Goal: Information Seeking & Learning: Learn about a topic

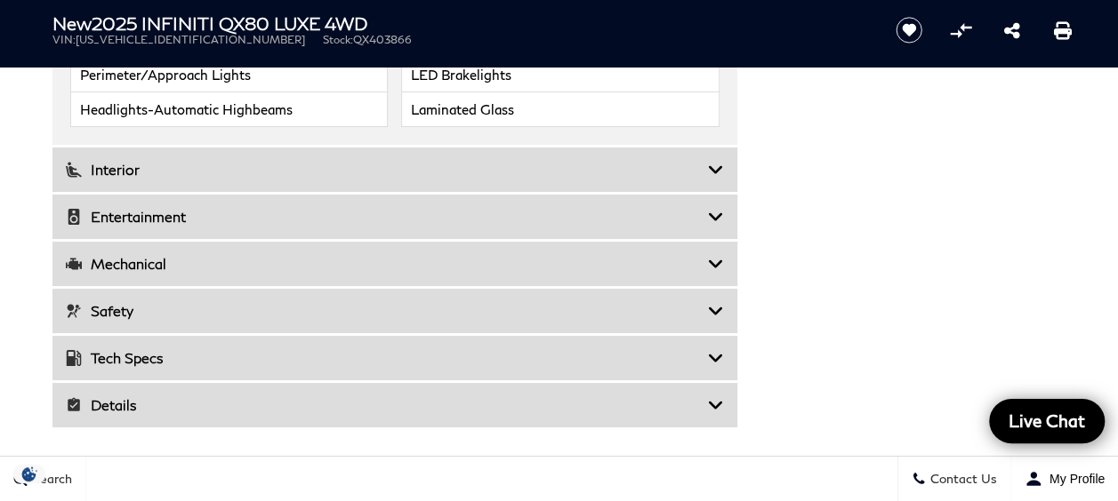
scroll to position [3342, 0]
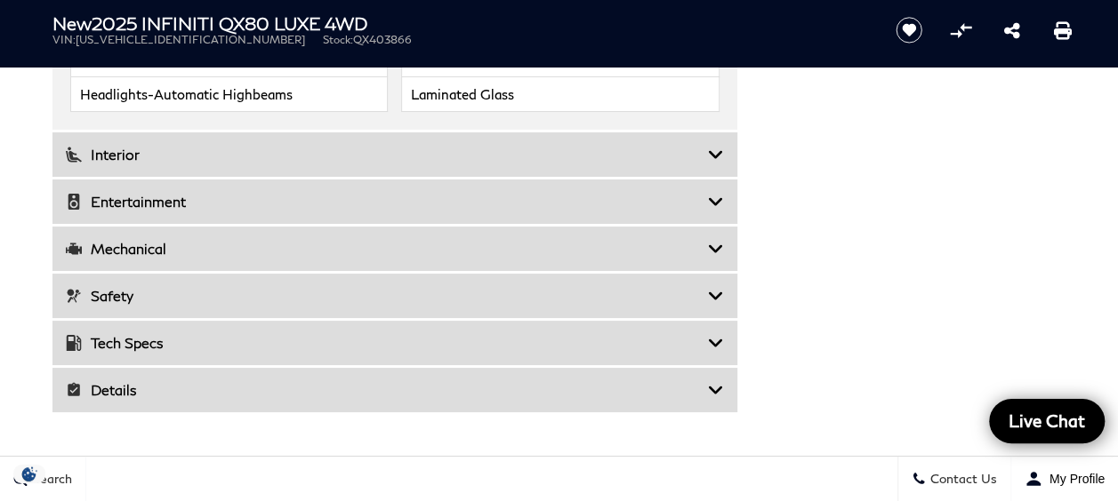
click at [716, 381] on icon at bounding box center [716, 390] width 16 height 18
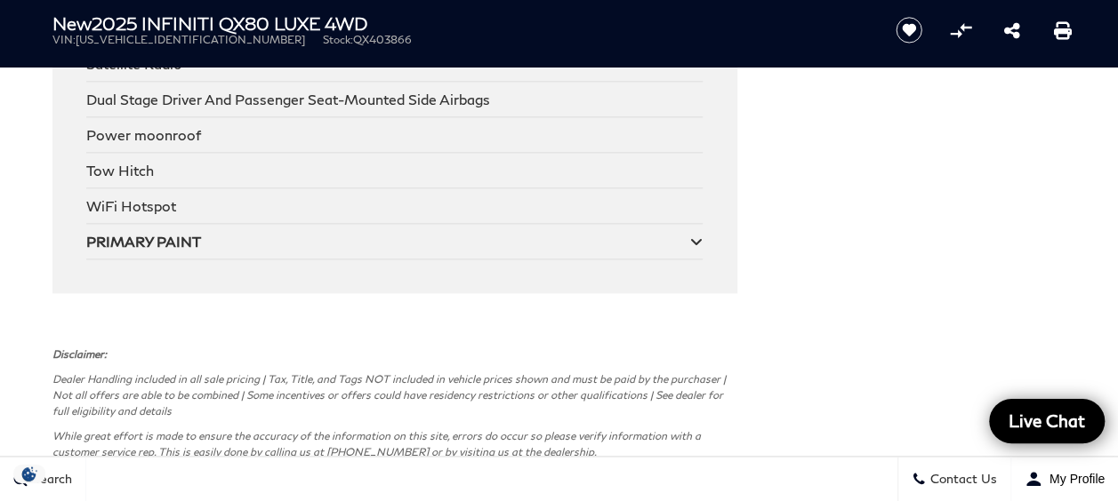
scroll to position [7729, 0]
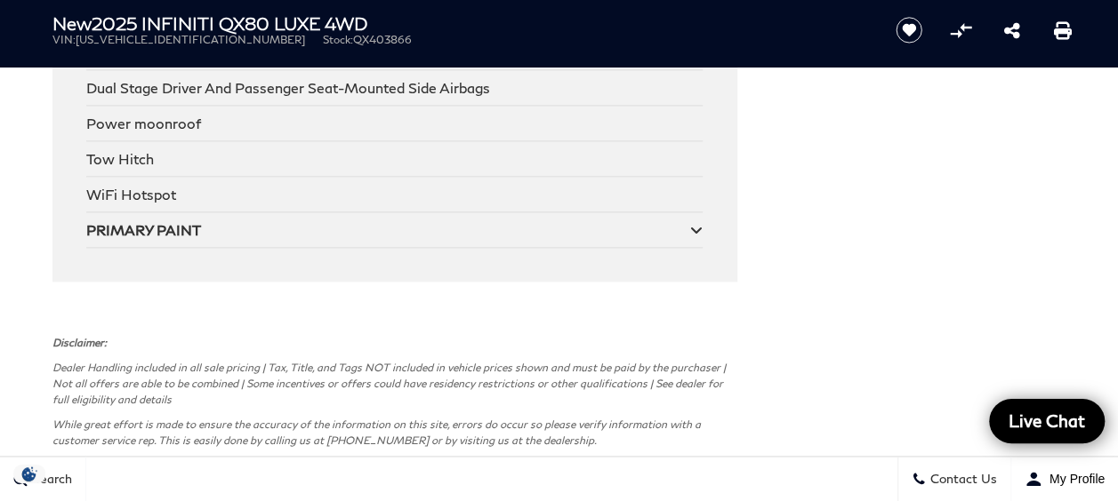
click at [693, 223] on icon at bounding box center [696, 230] width 12 height 14
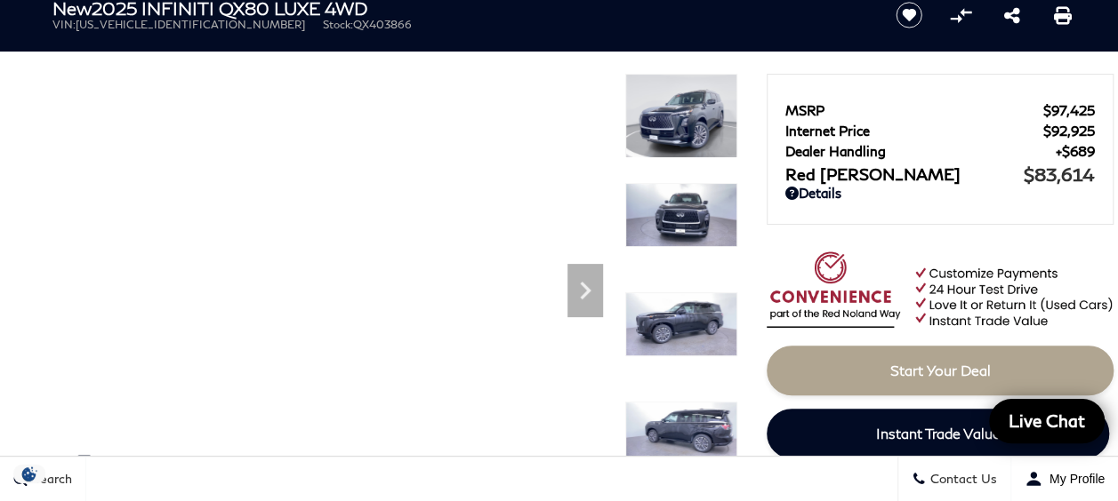
scroll to position [80, 0]
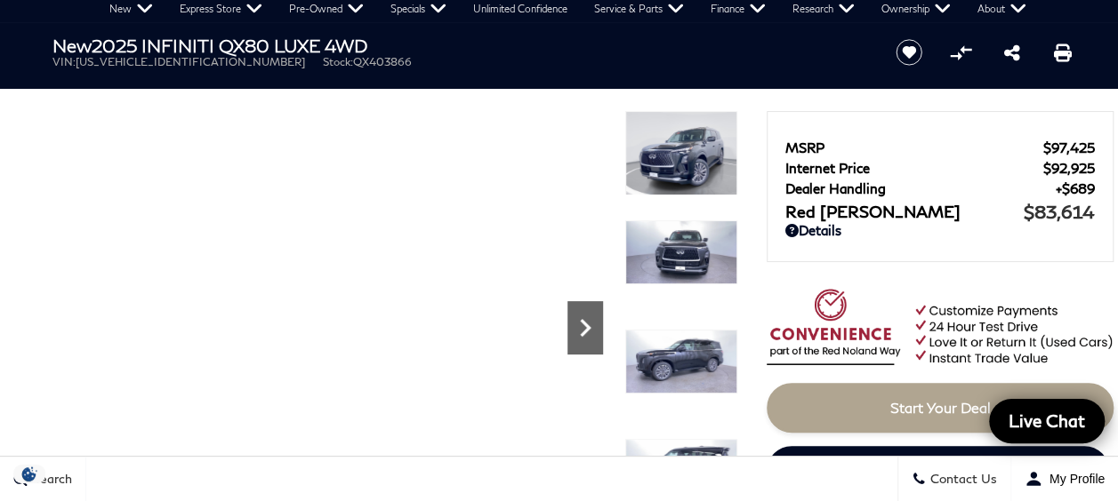
click at [587, 329] on icon "Next" at bounding box center [585, 328] width 11 height 18
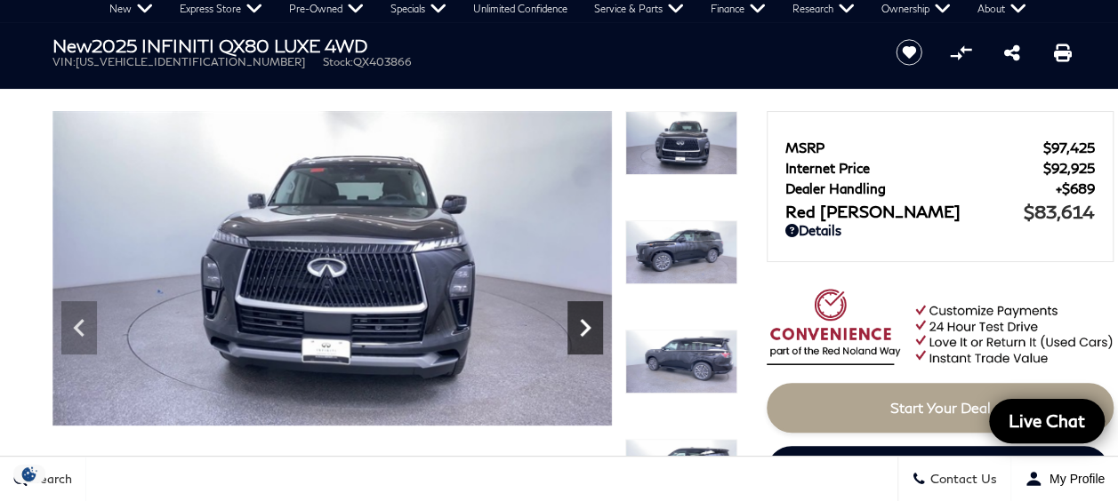
click at [587, 329] on icon "Next" at bounding box center [585, 328] width 11 height 18
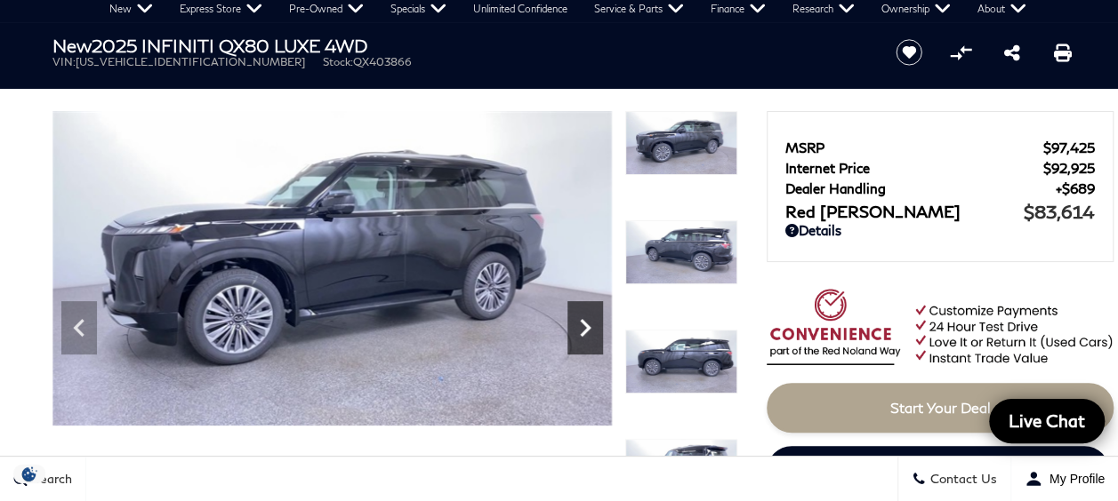
click at [587, 329] on icon "Next" at bounding box center [585, 328] width 11 height 18
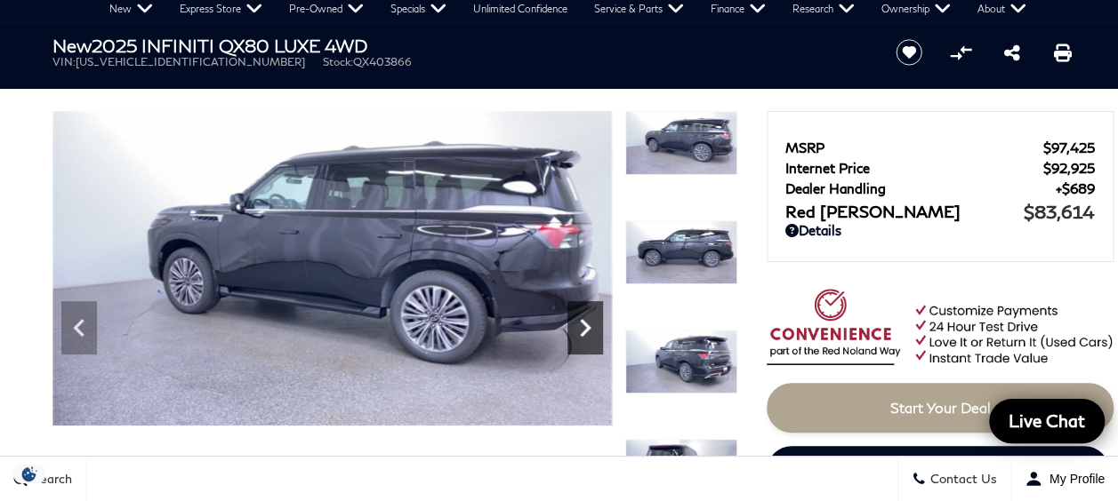
click at [587, 329] on icon "Next" at bounding box center [585, 328] width 11 height 18
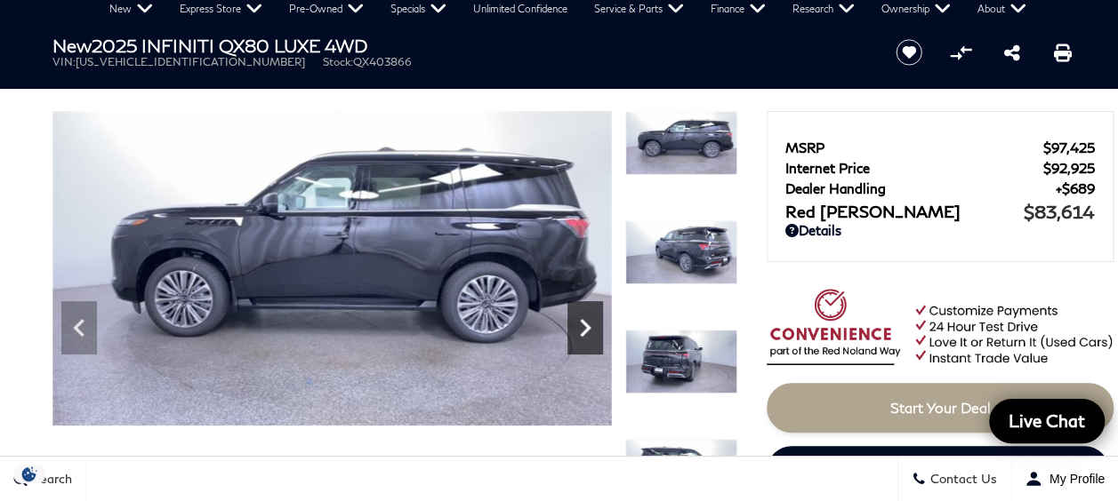
click at [587, 329] on icon "Next" at bounding box center [585, 328] width 11 height 18
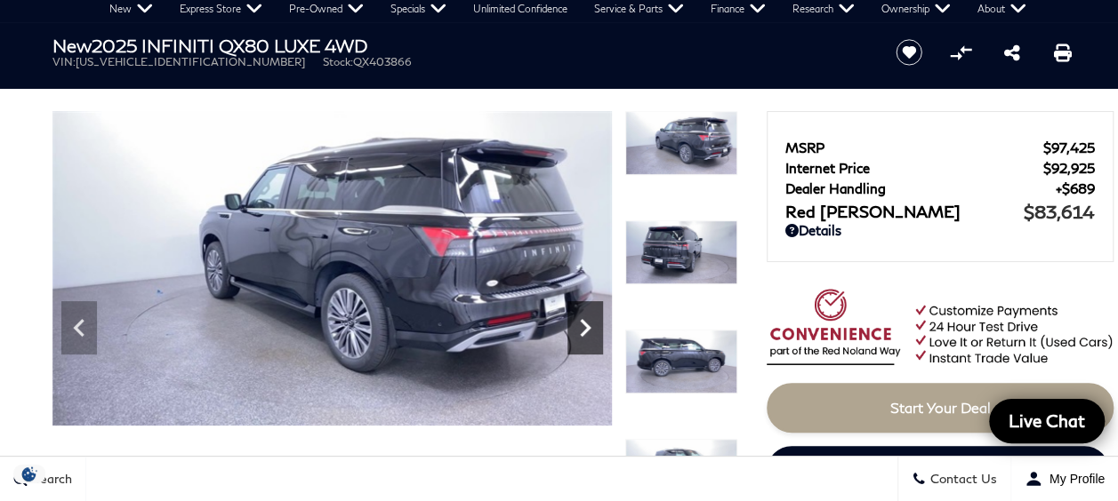
click at [587, 329] on icon "Next" at bounding box center [585, 328] width 11 height 18
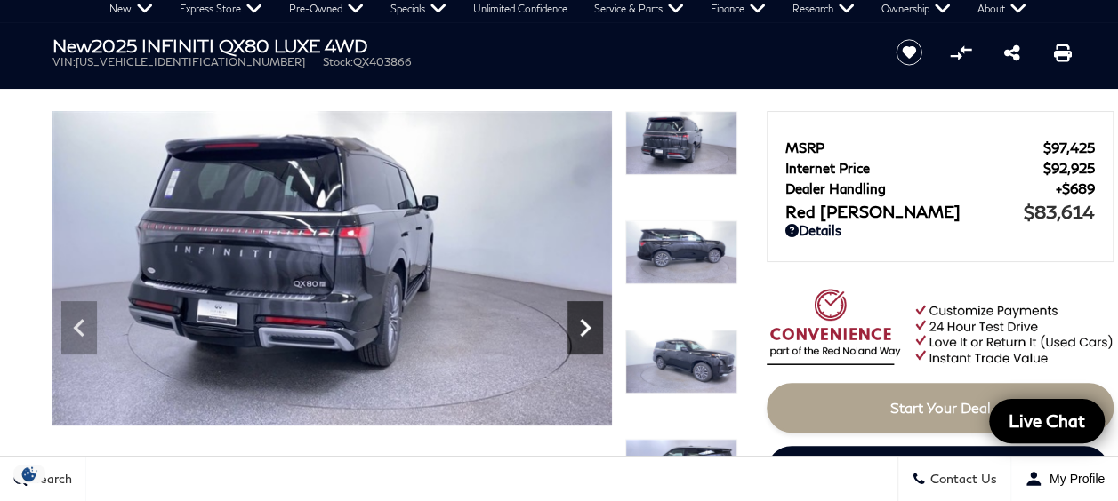
click at [587, 329] on icon "Next" at bounding box center [585, 328] width 11 height 18
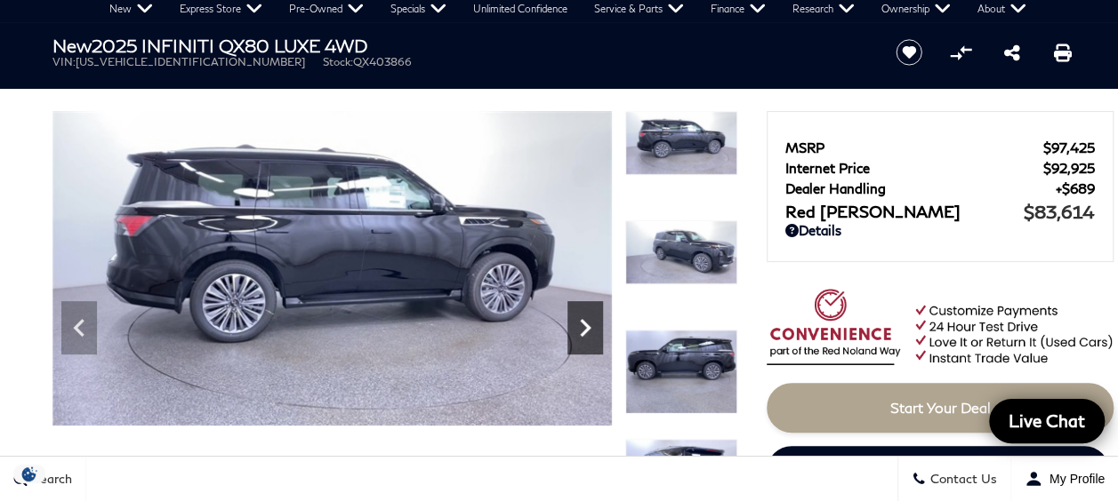
click at [587, 329] on icon "Next" at bounding box center [585, 328] width 11 height 18
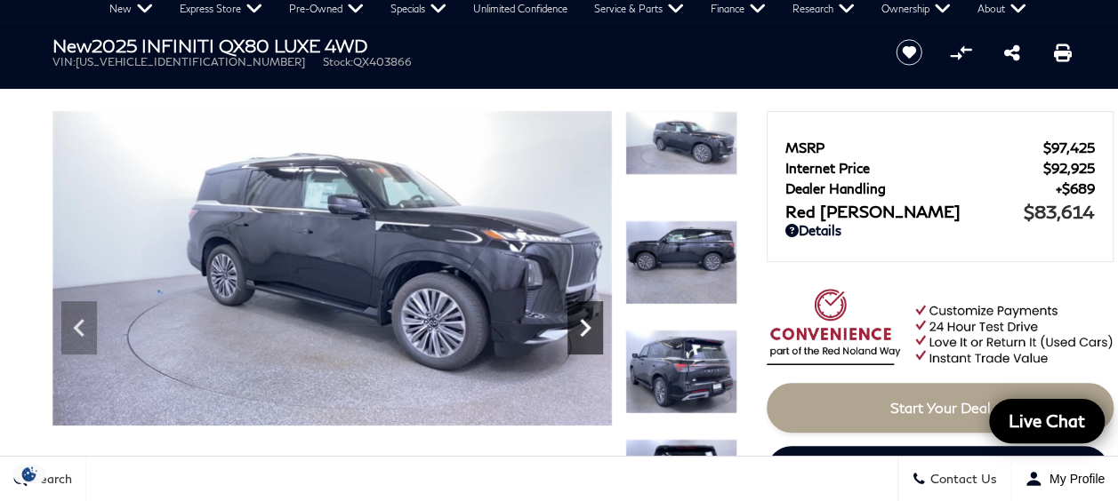
click at [587, 329] on icon "Next" at bounding box center [585, 328] width 11 height 18
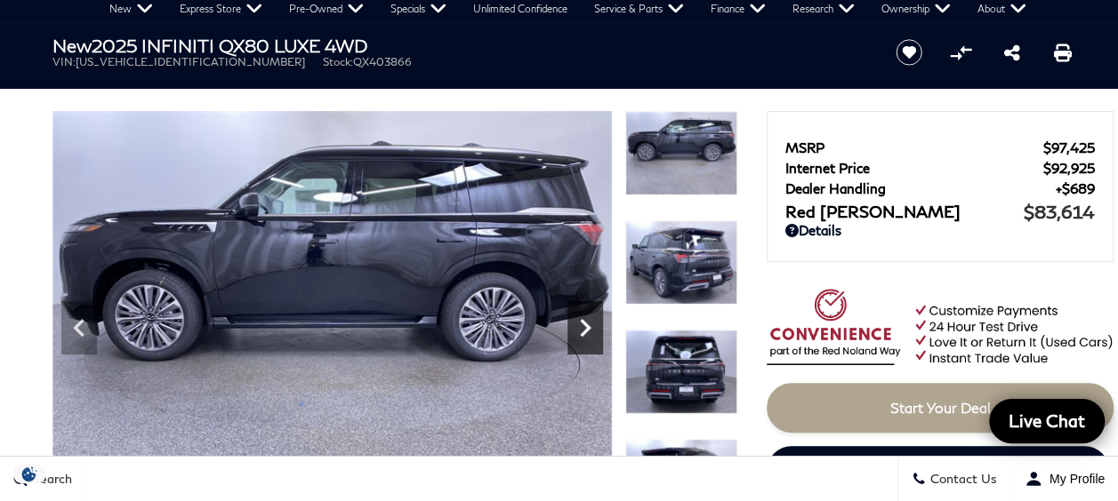
click at [587, 329] on icon "Next" at bounding box center [585, 328] width 11 height 18
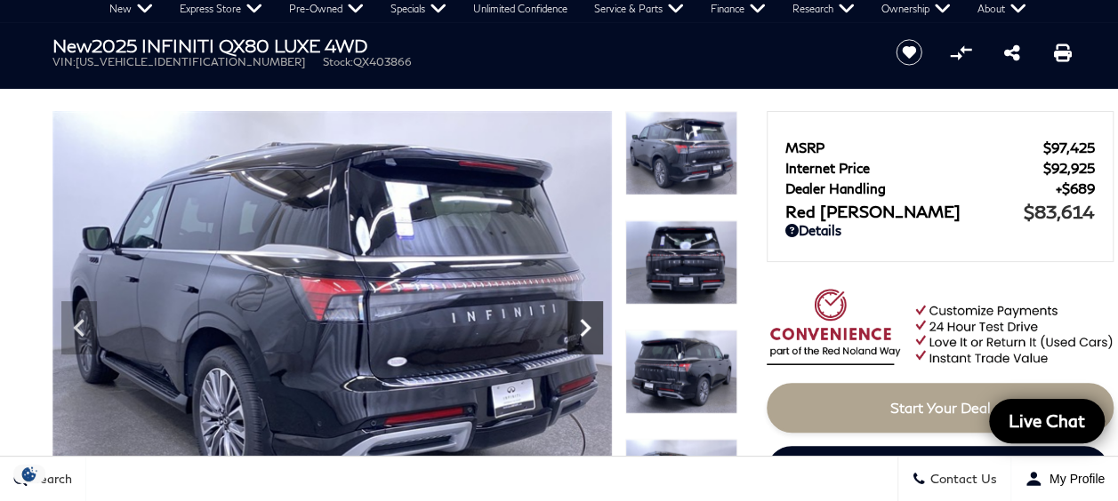
click at [587, 329] on icon "Next" at bounding box center [585, 328] width 11 height 18
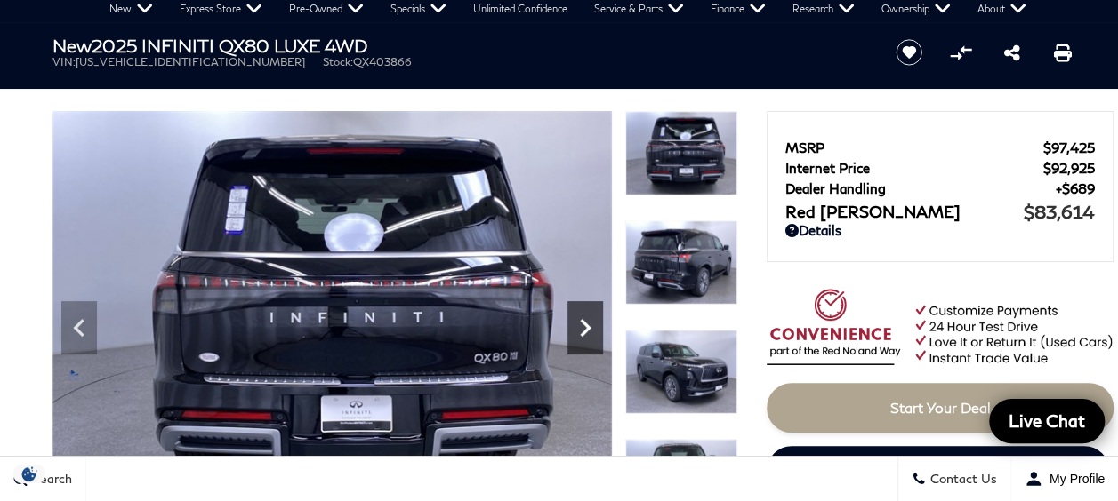
click at [587, 329] on icon "Next" at bounding box center [585, 328] width 11 height 18
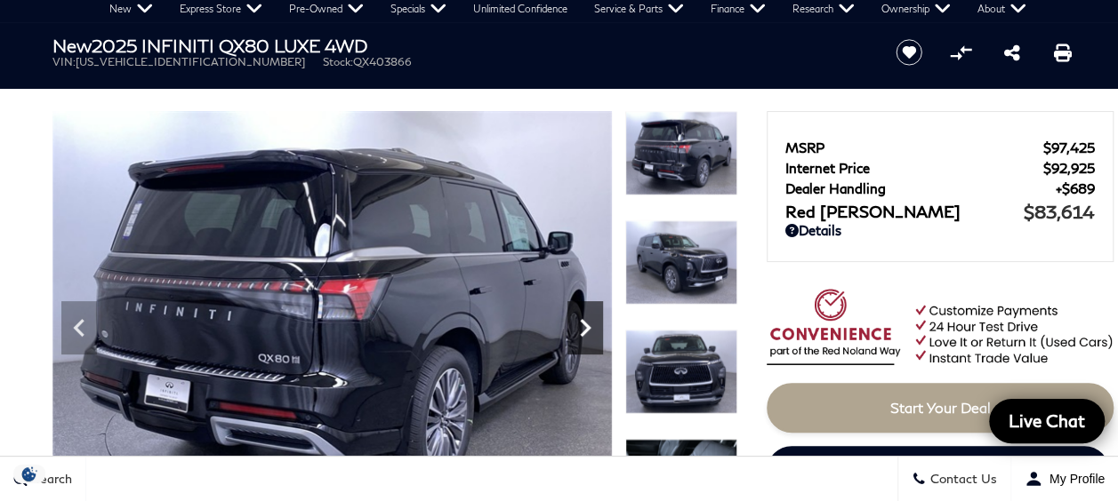
click at [587, 329] on icon "Next" at bounding box center [585, 328] width 11 height 18
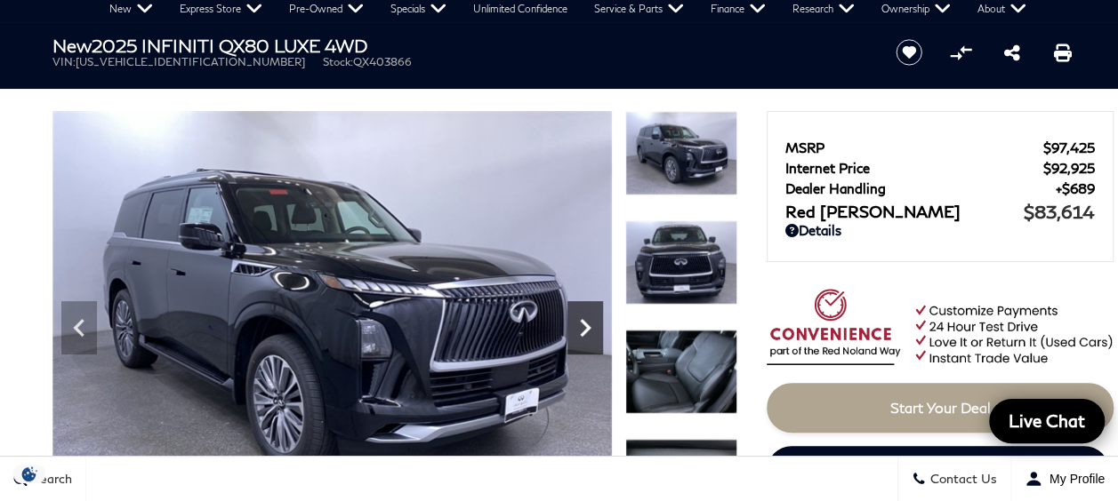
click at [587, 329] on icon "Next" at bounding box center [585, 328] width 11 height 18
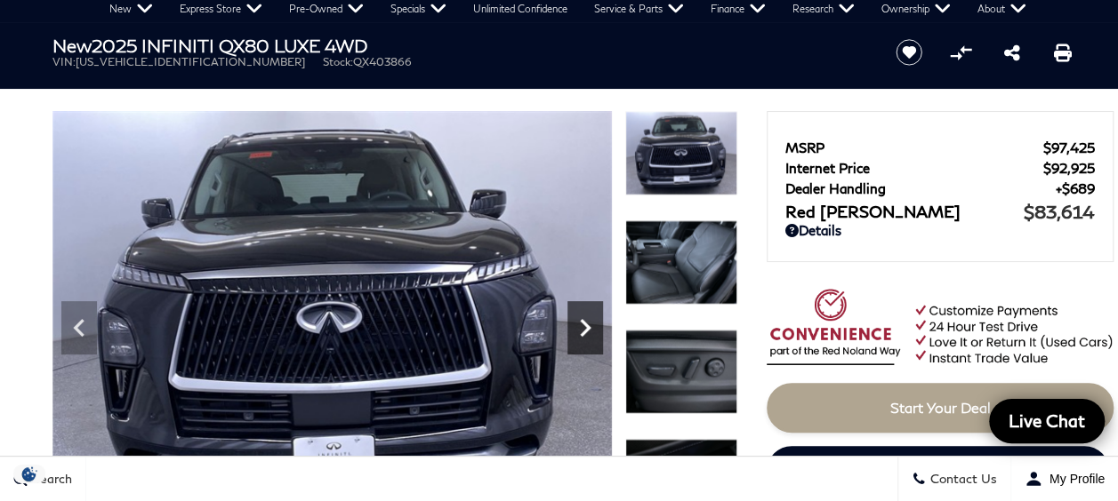
click at [587, 329] on icon "Next" at bounding box center [585, 328] width 11 height 18
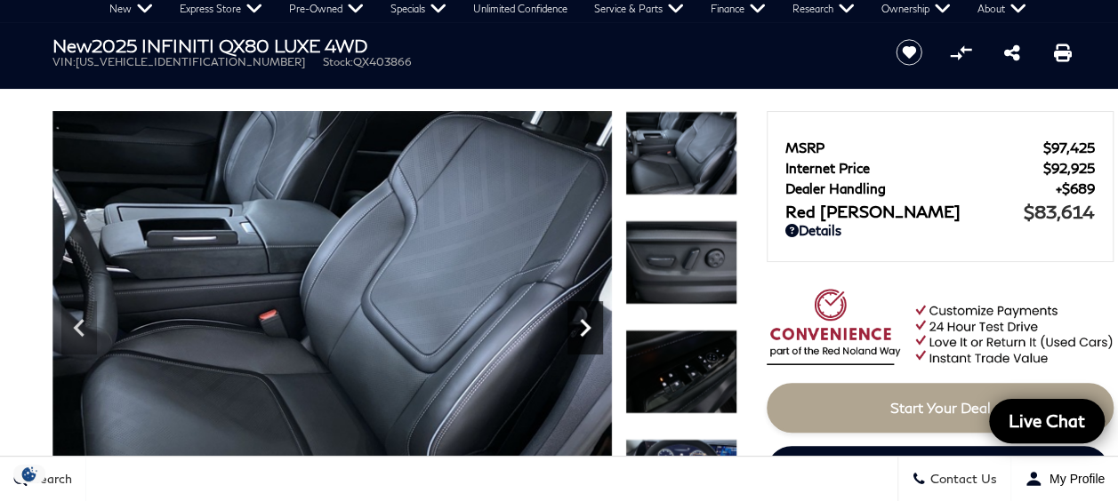
click at [587, 329] on icon "Next" at bounding box center [585, 328] width 11 height 18
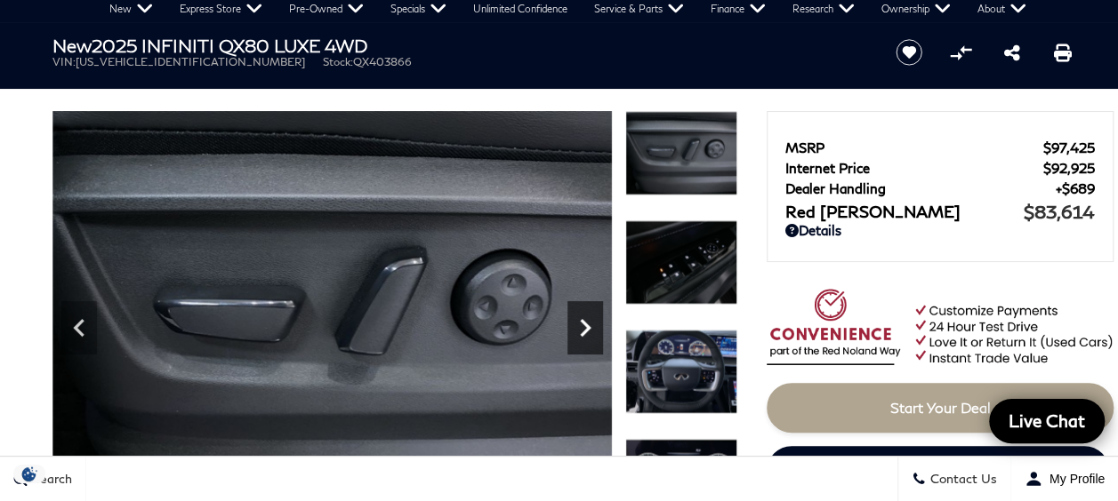
click at [587, 329] on icon "Next" at bounding box center [585, 328] width 11 height 18
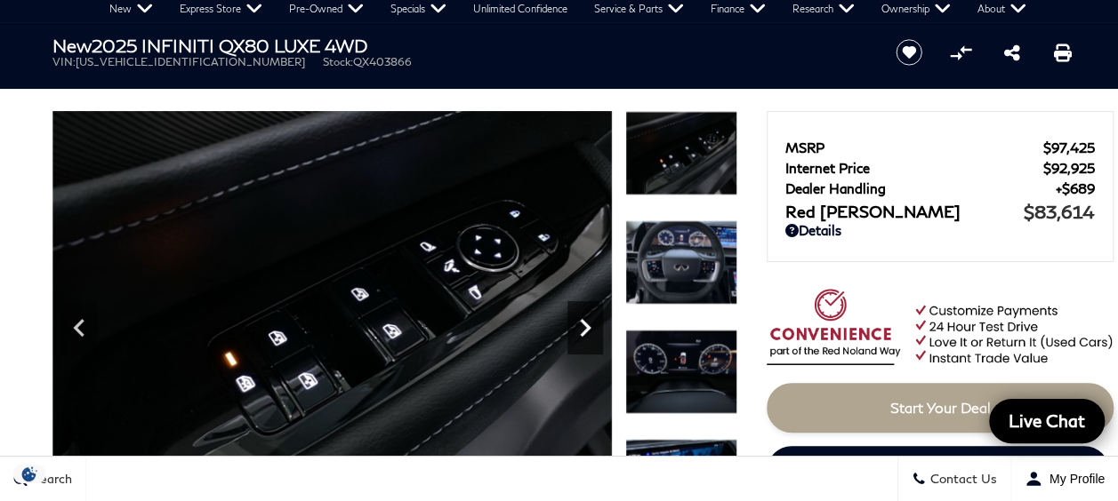
click at [587, 329] on icon "Next" at bounding box center [585, 328] width 11 height 18
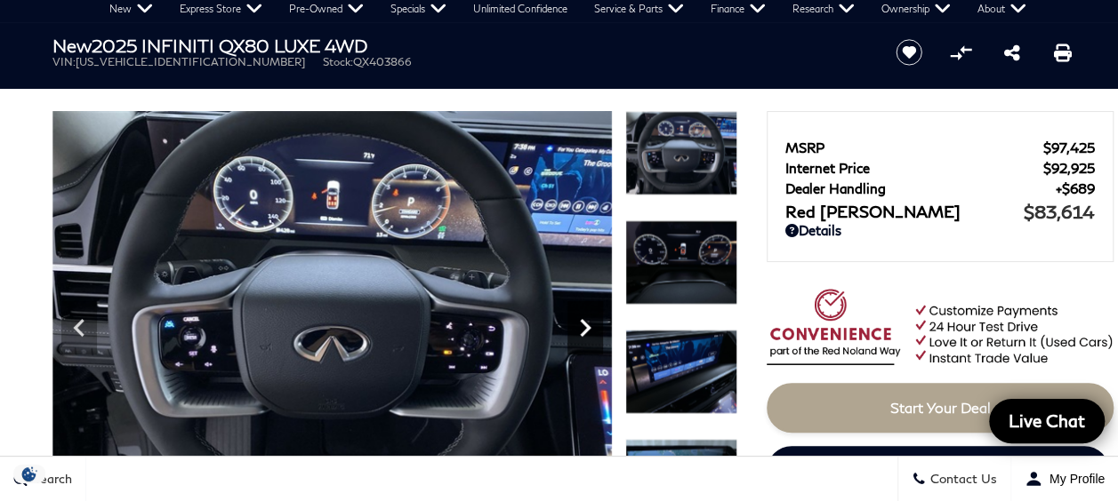
click at [587, 329] on icon "Next" at bounding box center [585, 328] width 11 height 18
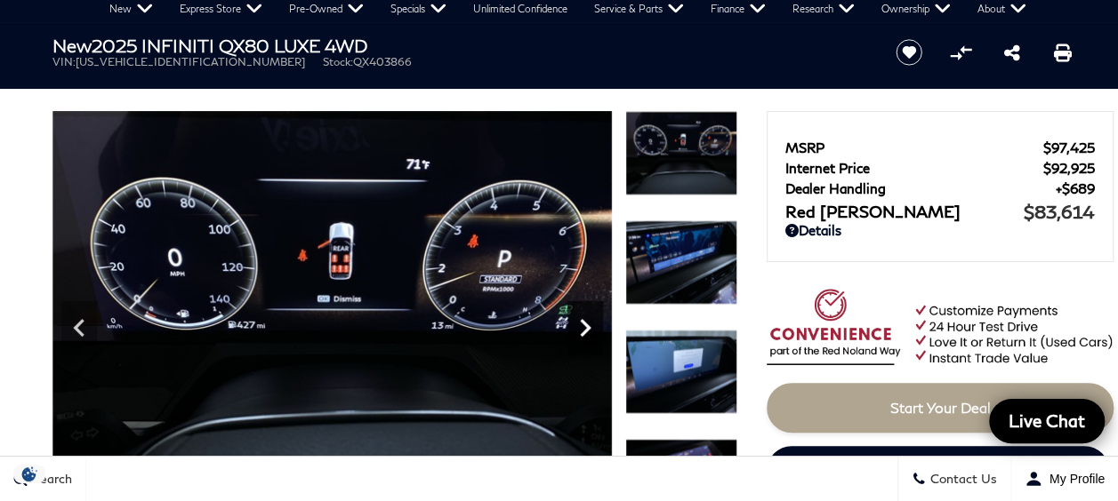
click at [587, 329] on icon "Next" at bounding box center [585, 328] width 11 height 18
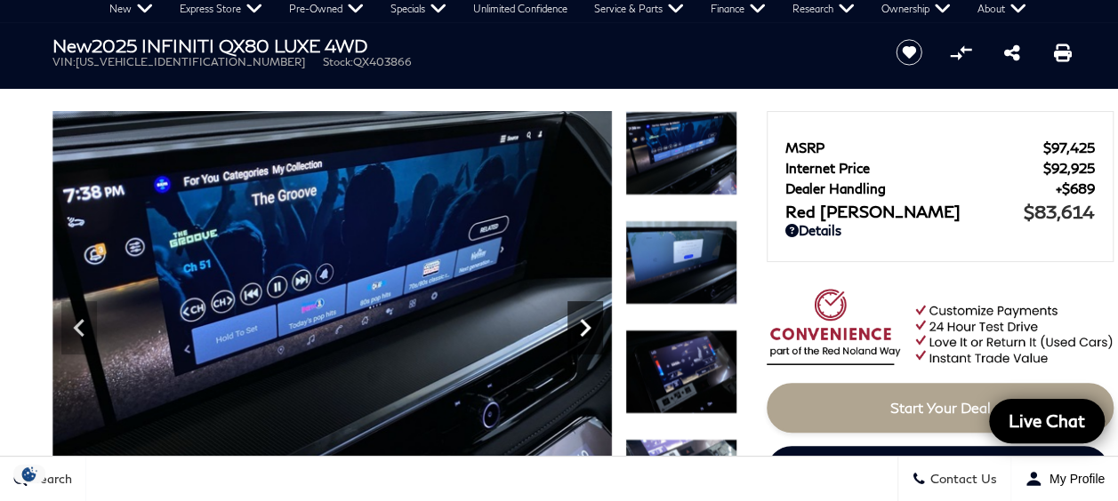
click at [587, 329] on icon "Next" at bounding box center [585, 328] width 11 height 18
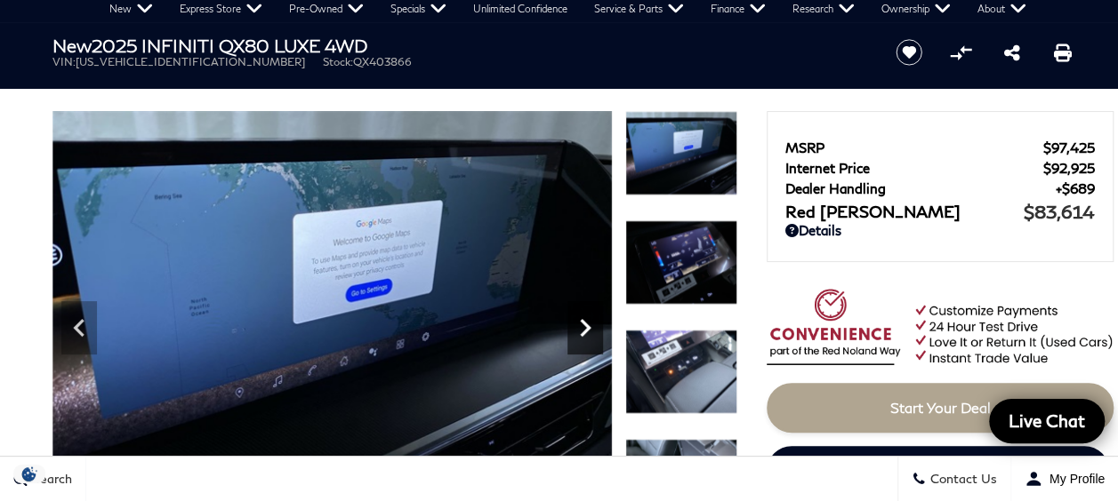
click at [587, 329] on icon "Next" at bounding box center [585, 328] width 11 height 18
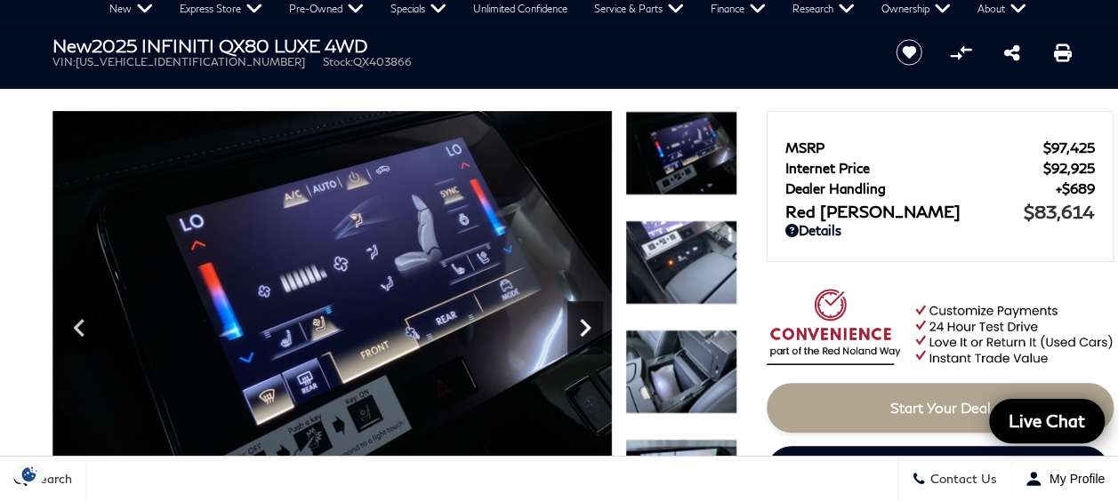
click at [587, 329] on icon "Next" at bounding box center [585, 328] width 11 height 18
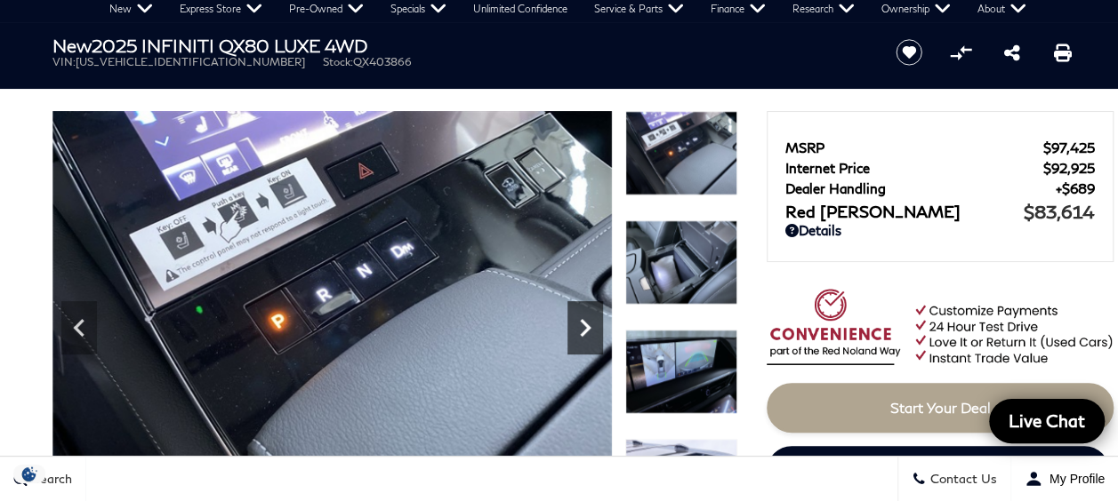
click at [587, 329] on icon "Next" at bounding box center [585, 328] width 11 height 18
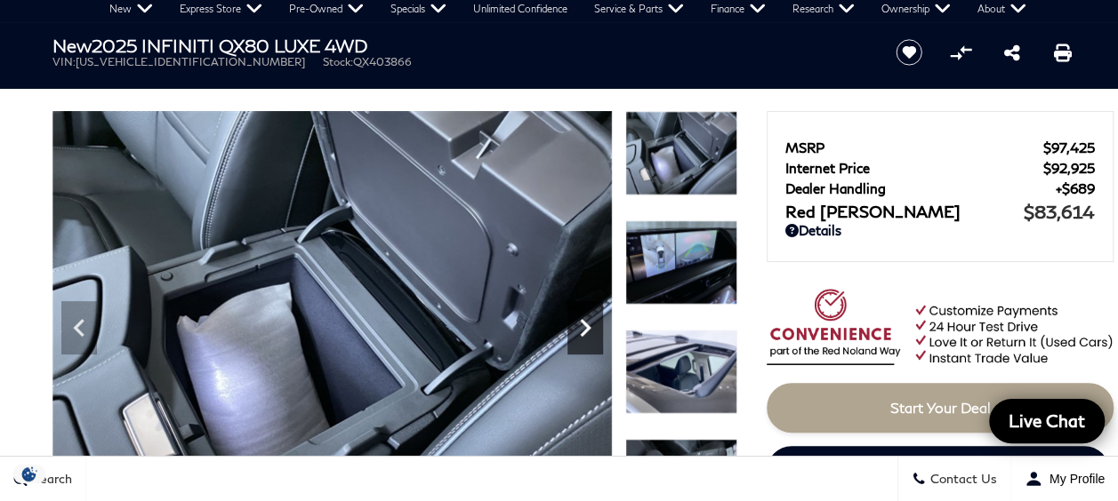
click at [587, 329] on icon "Next" at bounding box center [585, 328] width 11 height 18
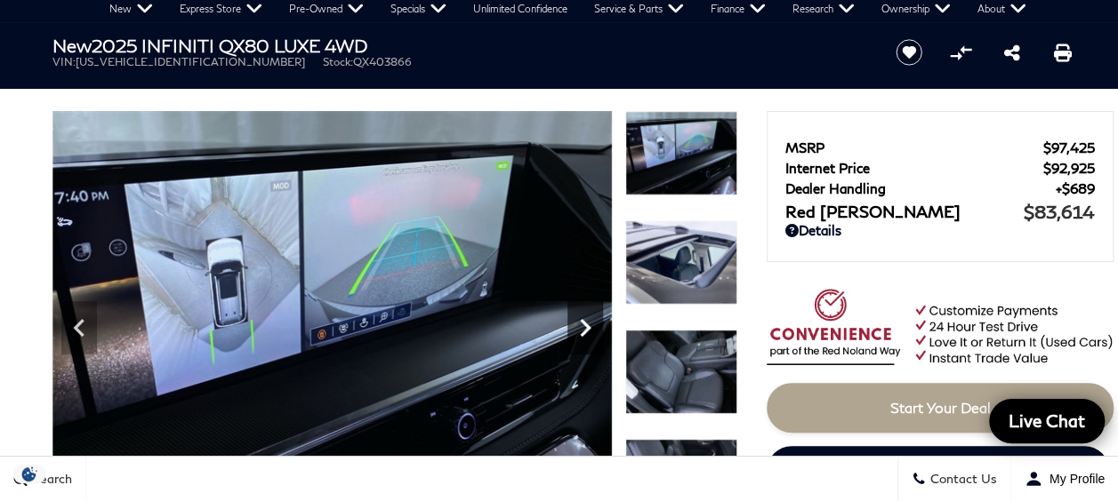
click at [587, 329] on icon "Next" at bounding box center [585, 328] width 11 height 18
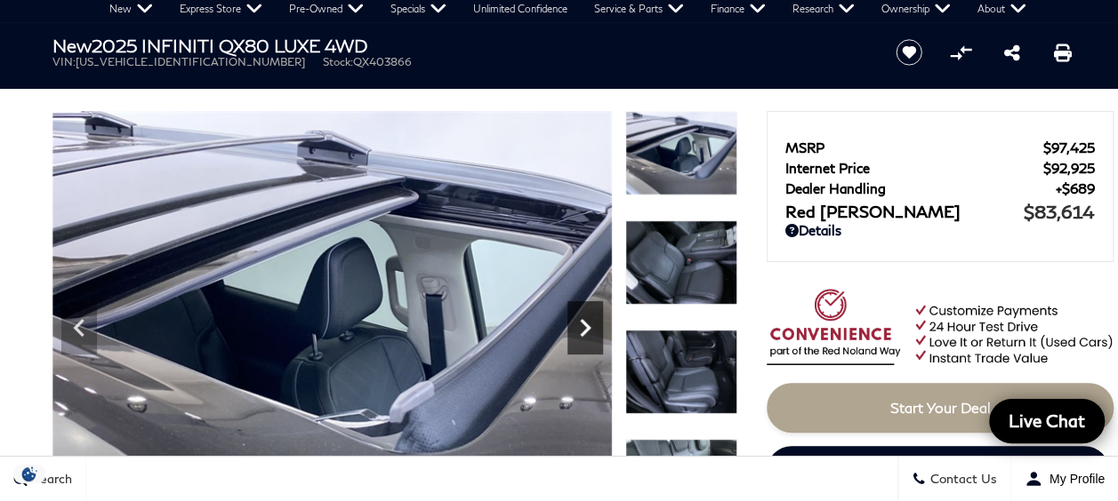
click at [587, 329] on icon "Next" at bounding box center [585, 328] width 11 height 18
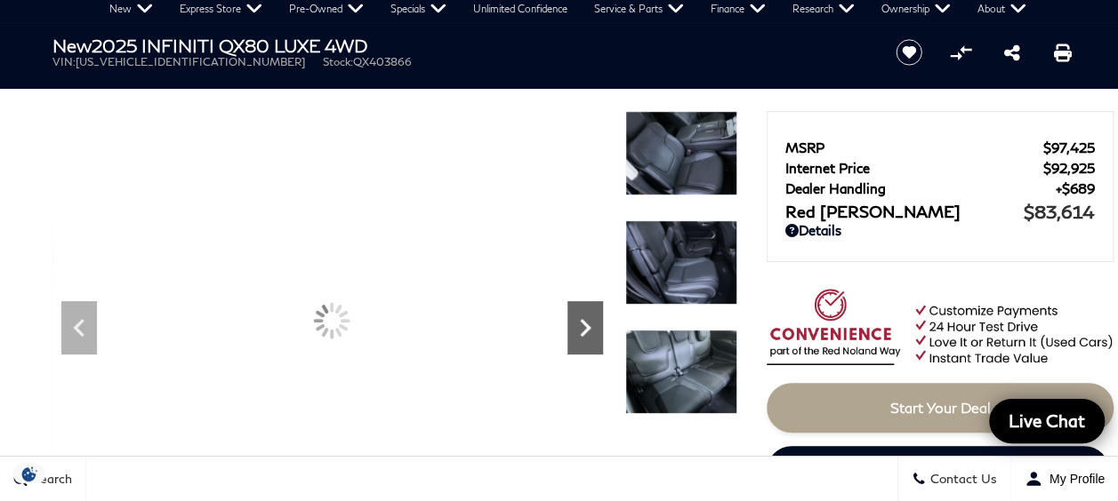
click at [587, 329] on icon "Next" at bounding box center [585, 328] width 11 height 18
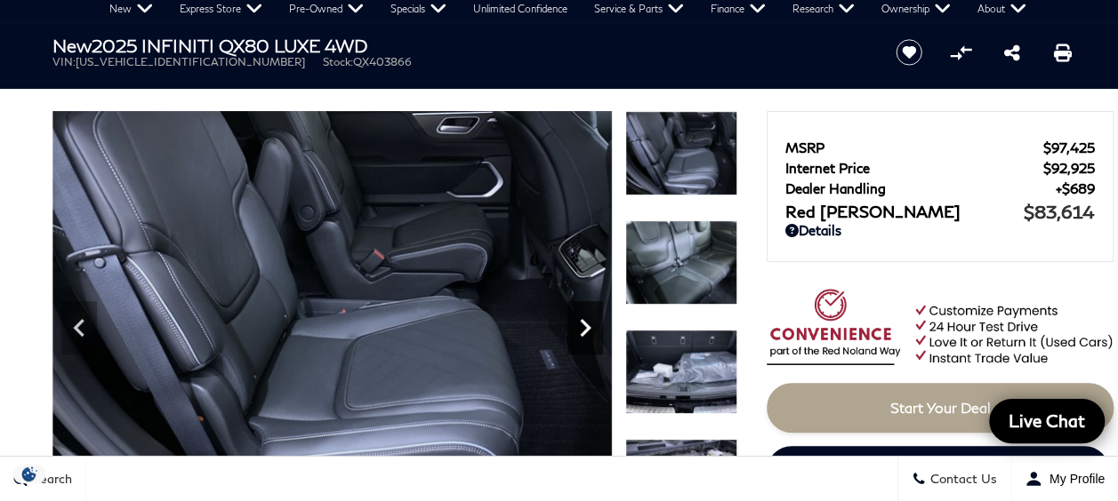
click at [587, 329] on icon "Next" at bounding box center [585, 328] width 11 height 18
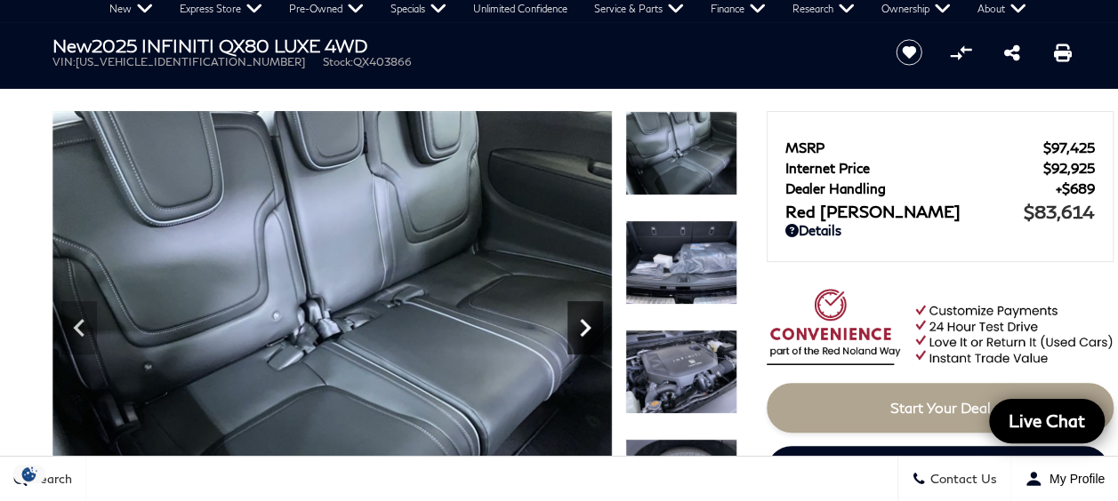
click at [587, 329] on icon "Next" at bounding box center [585, 328] width 11 height 18
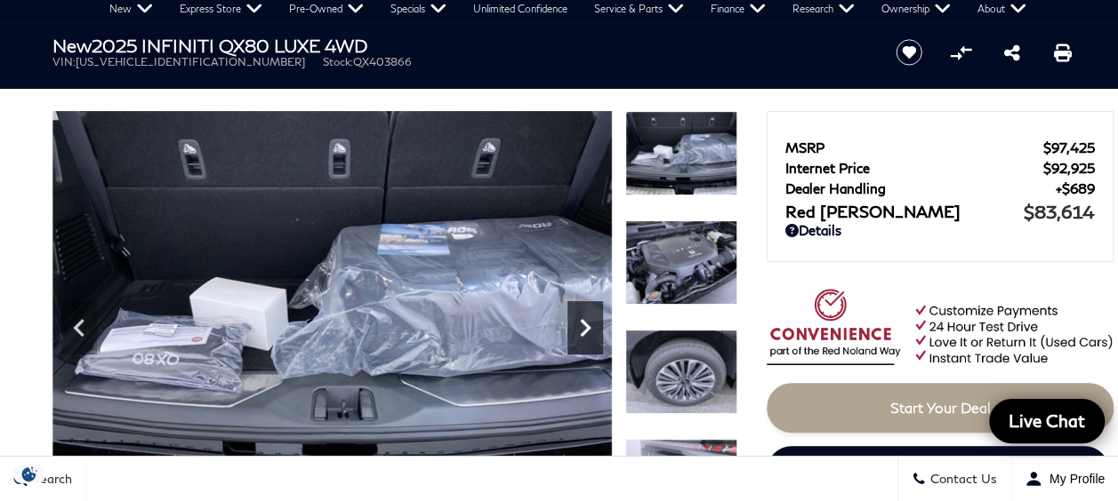
click at [587, 329] on icon "Next" at bounding box center [585, 328] width 11 height 18
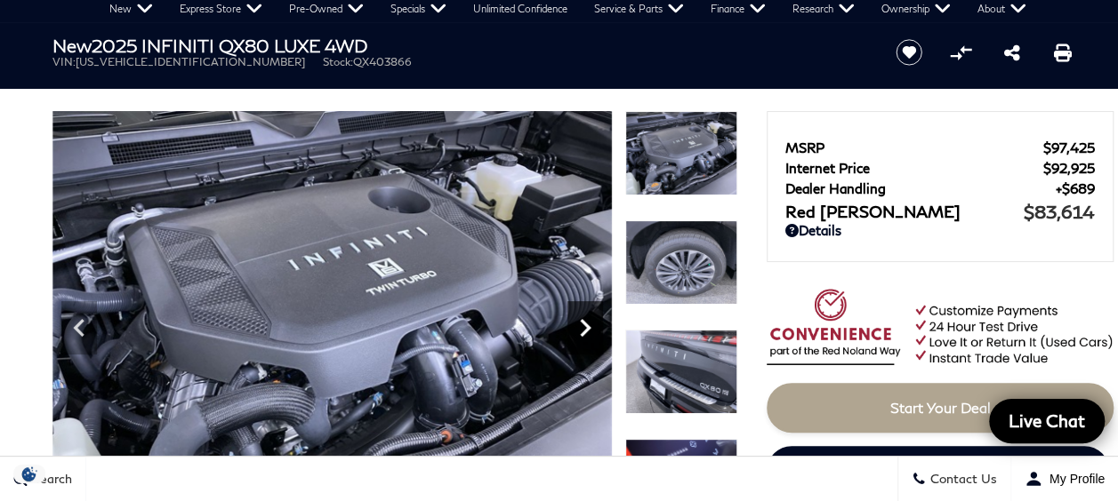
click at [587, 329] on icon "Next" at bounding box center [585, 328] width 11 height 18
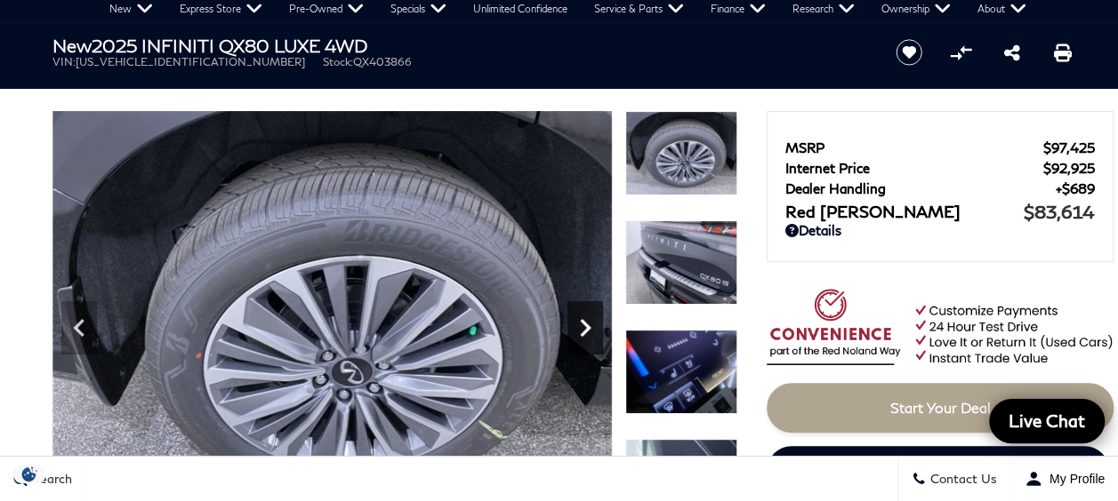
click at [587, 329] on icon "Next" at bounding box center [585, 328] width 11 height 18
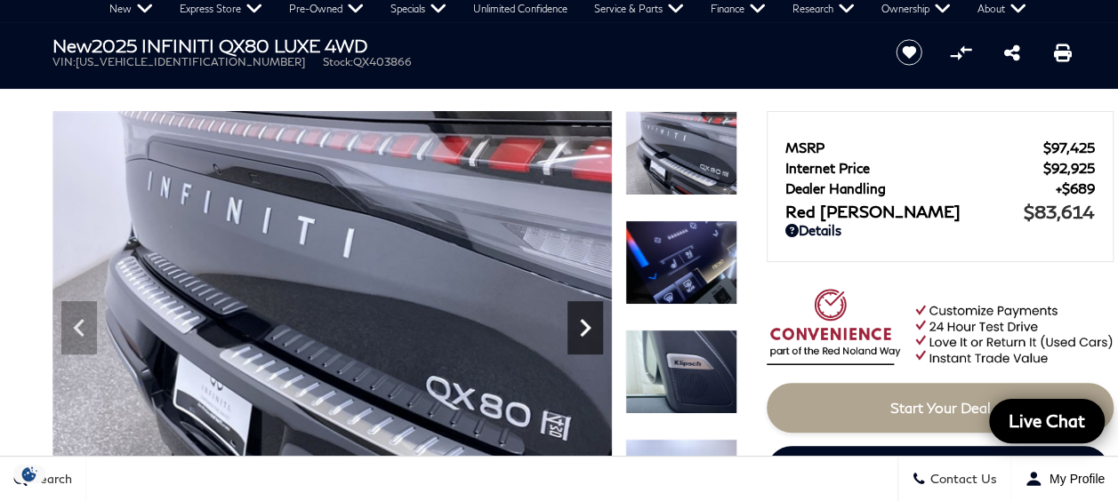
click at [587, 329] on icon "Next" at bounding box center [585, 328] width 11 height 18
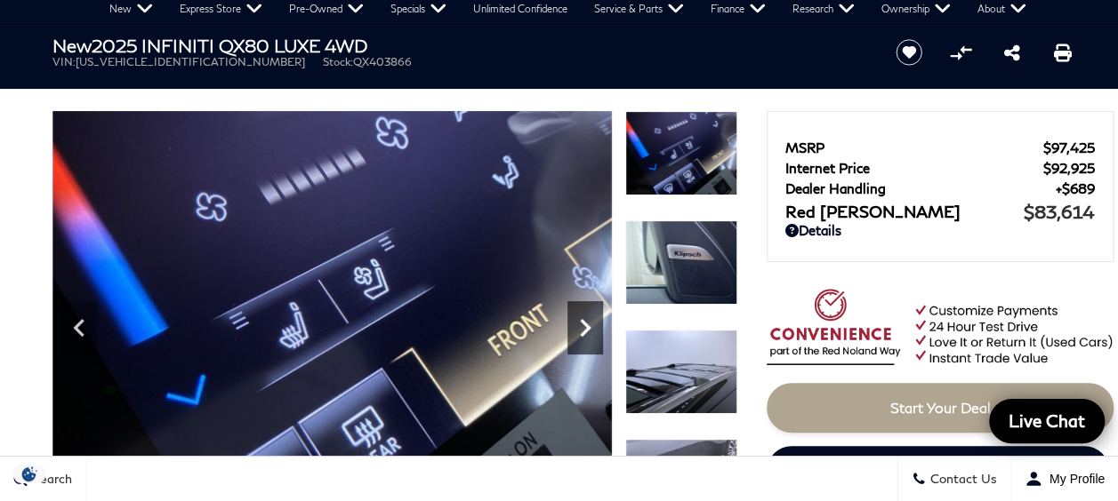
click at [587, 329] on icon "Next" at bounding box center [585, 328] width 11 height 18
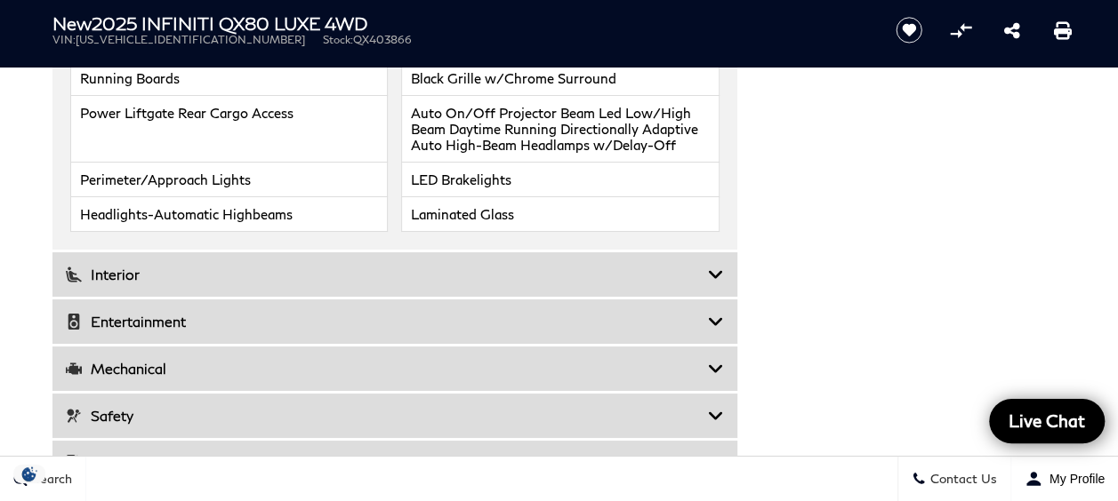
scroll to position [3305, 0]
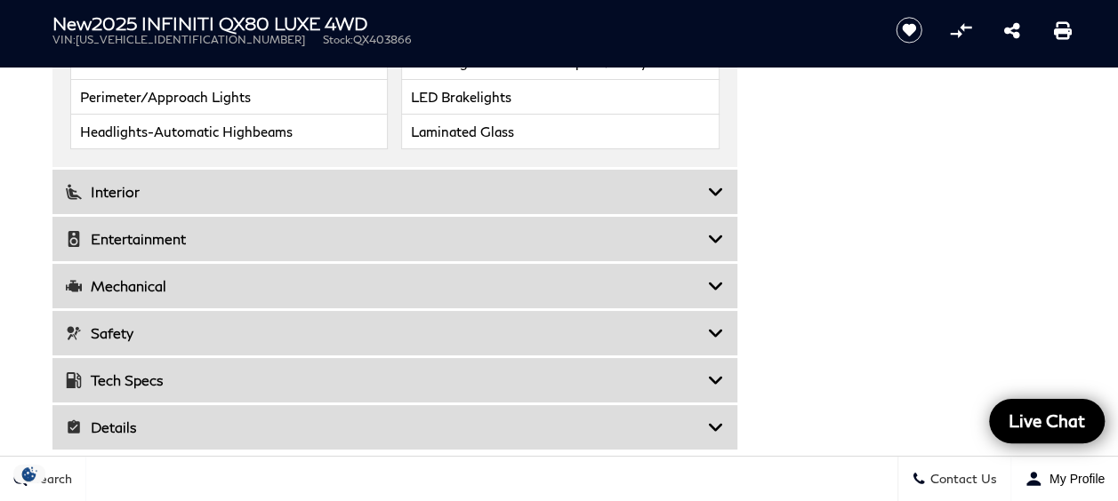
click at [711, 419] on icon at bounding box center [716, 428] width 16 height 18
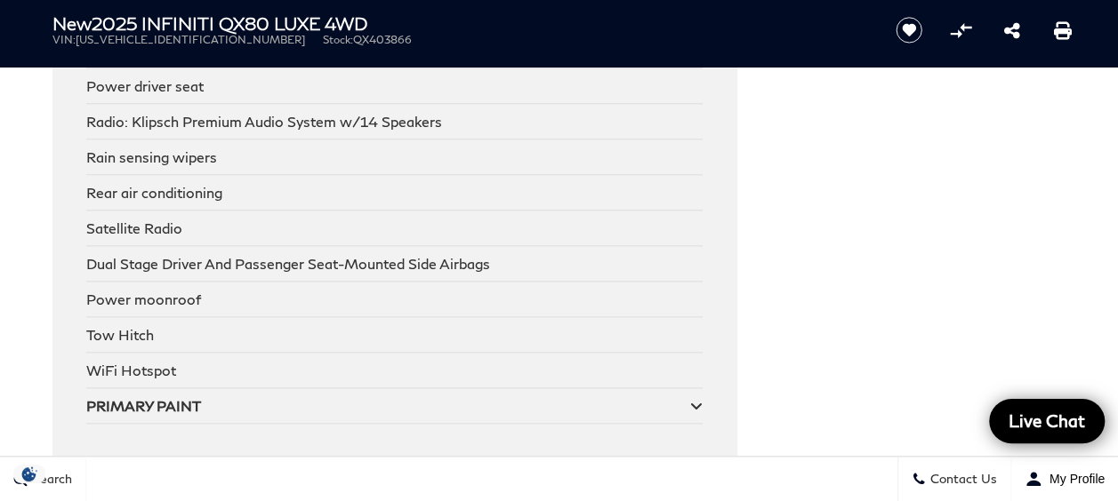
scroll to position [7577, 0]
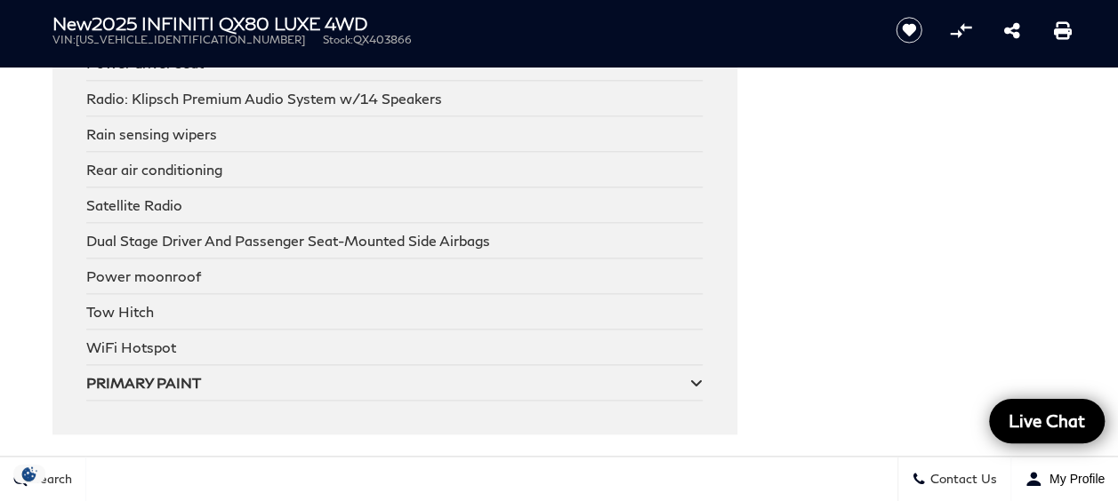
click at [692, 376] on icon at bounding box center [696, 383] width 12 height 14
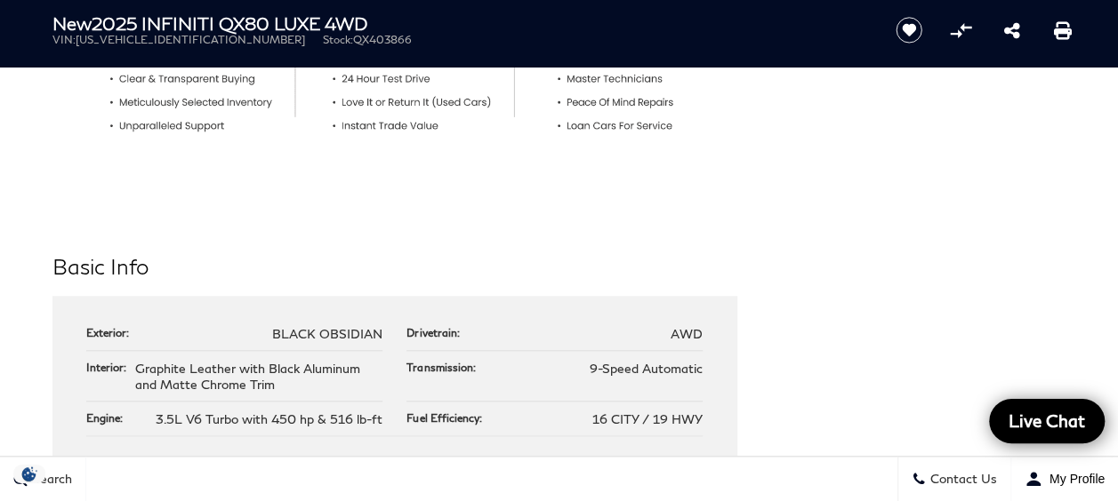
scroll to position [948, 0]
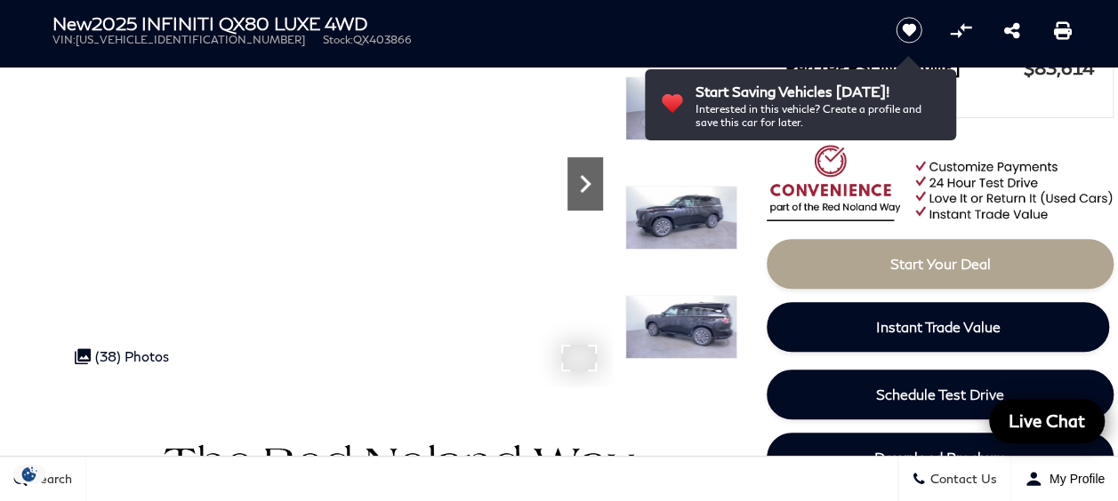
click at [587, 180] on icon "Next" at bounding box center [585, 184] width 11 height 18
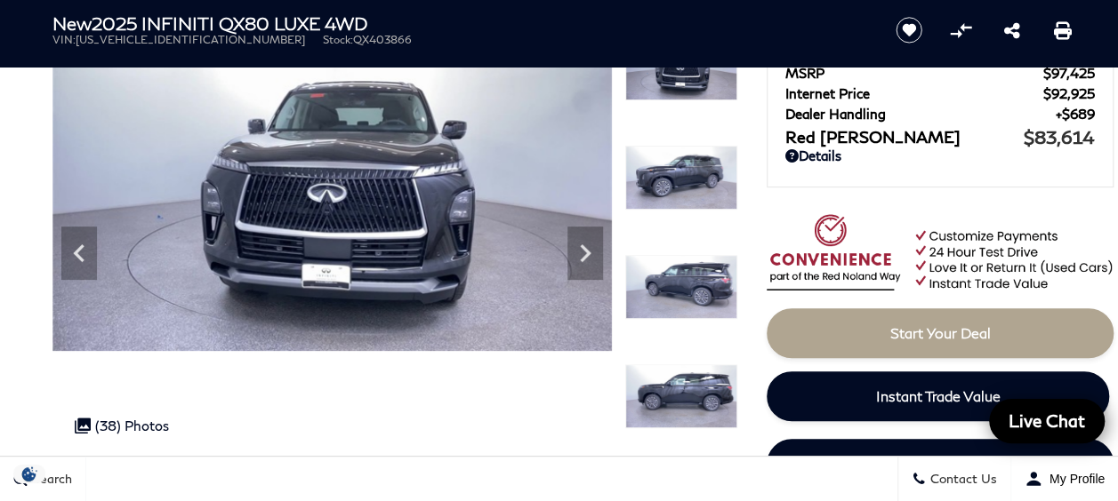
scroll to position [94, 0]
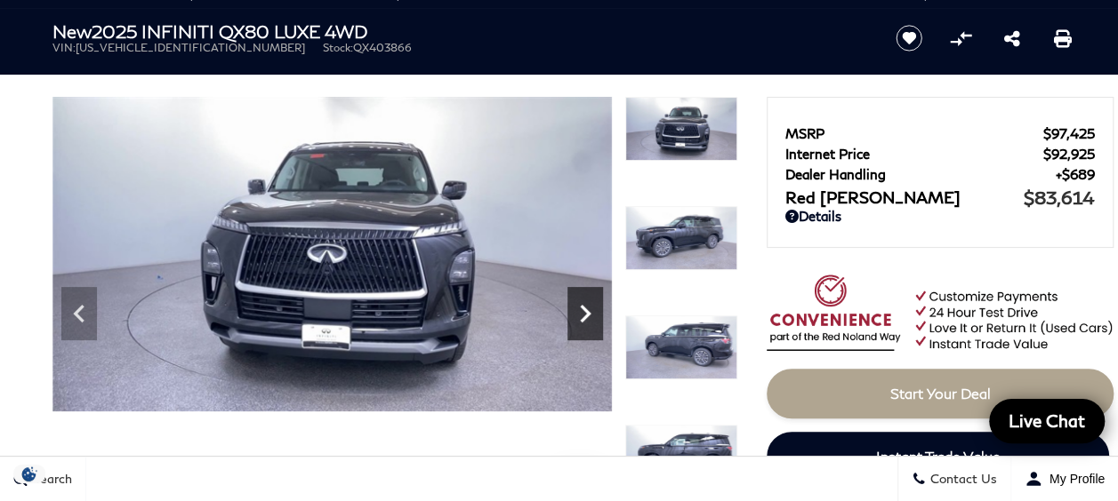
click at [587, 316] on icon "Next" at bounding box center [585, 314] width 11 height 18
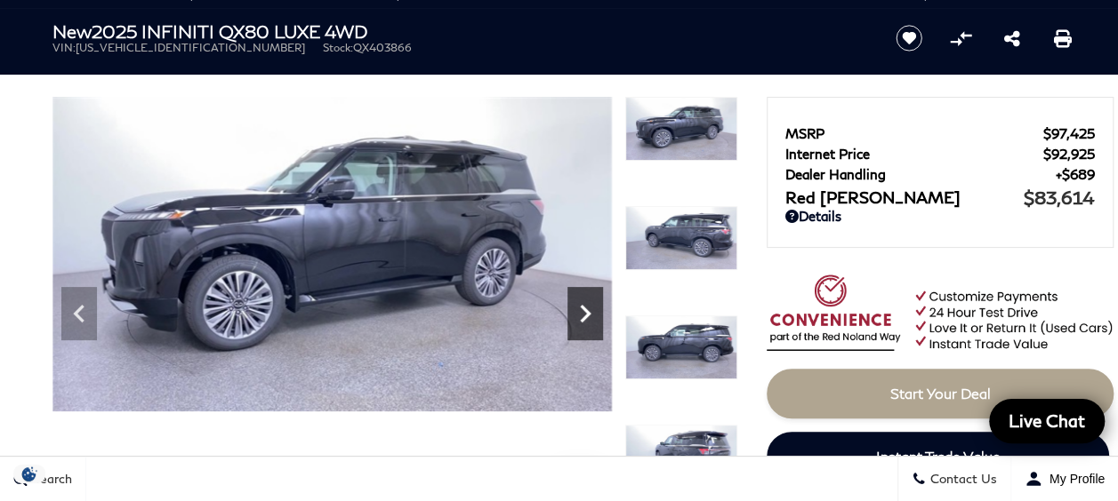
click at [587, 316] on icon "Next" at bounding box center [585, 314] width 11 height 18
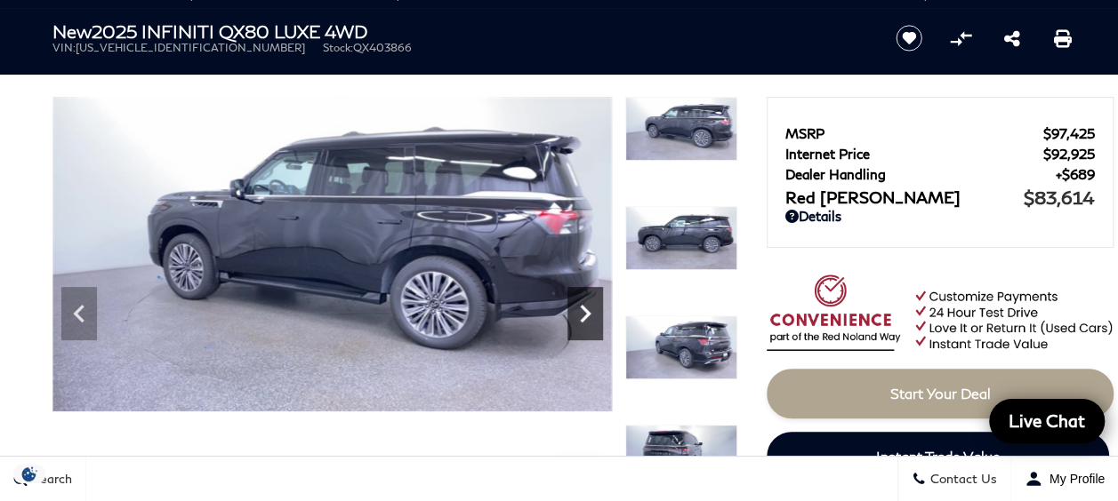
click at [587, 316] on icon "Next" at bounding box center [585, 314] width 11 height 18
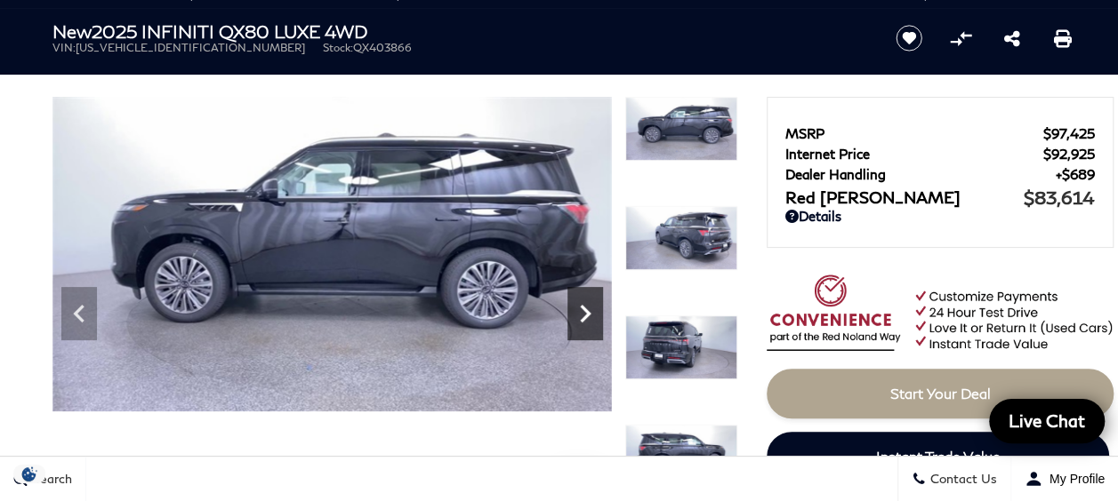
click at [587, 316] on icon "Next" at bounding box center [585, 314] width 11 height 18
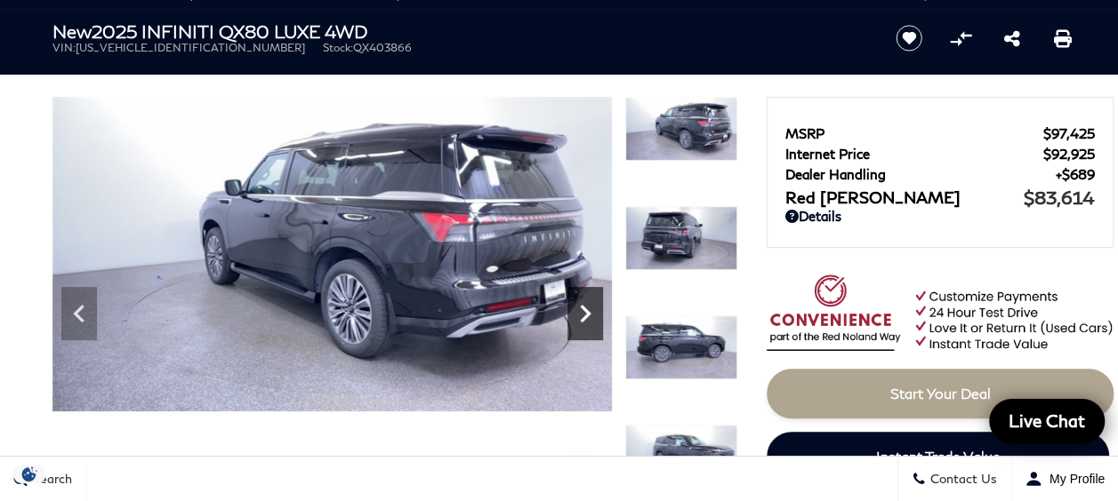
click at [587, 316] on icon "Next" at bounding box center [585, 314] width 11 height 18
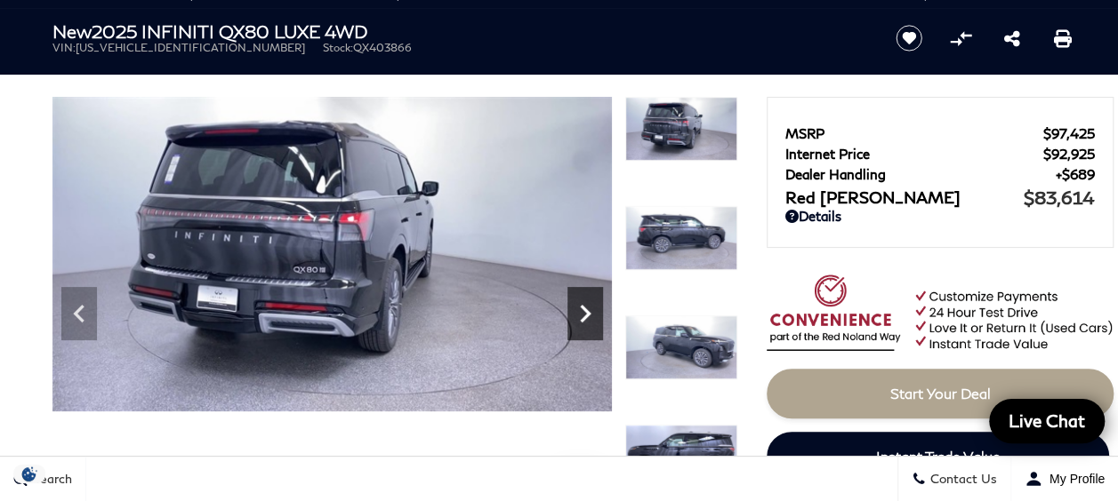
click at [587, 316] on icon "Next" at bounding box center [585, 314] width 11 height 18
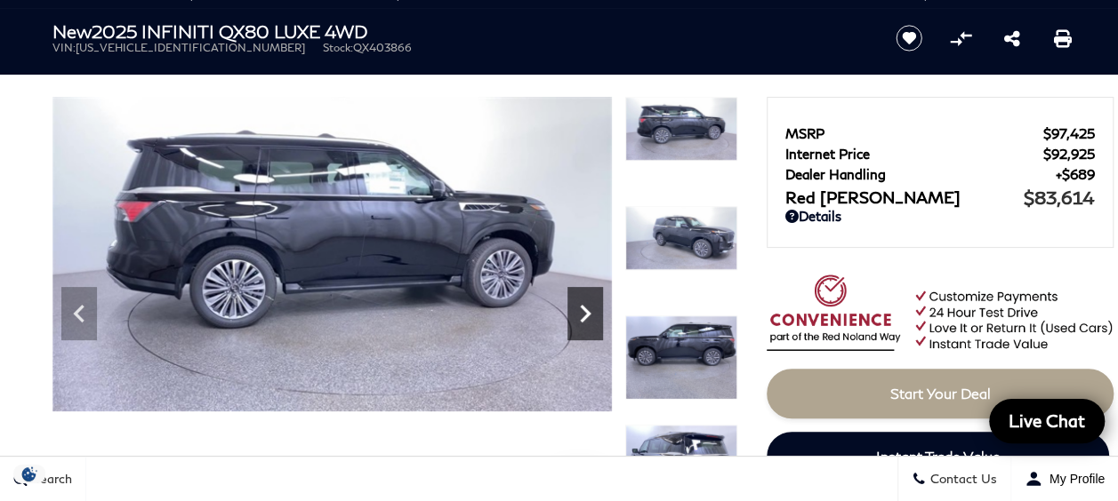
click at [587, 316] on icon "Next" at bounding box center [585, 314] width 11 height 18
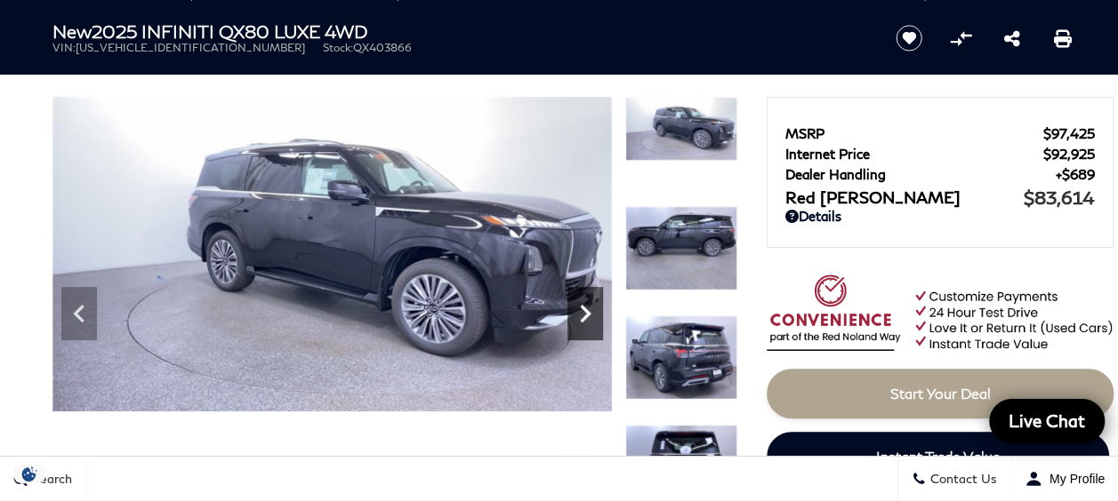
click at [587, 316] on icon "Next" at bounding box center [585, 314] width 11 height 18
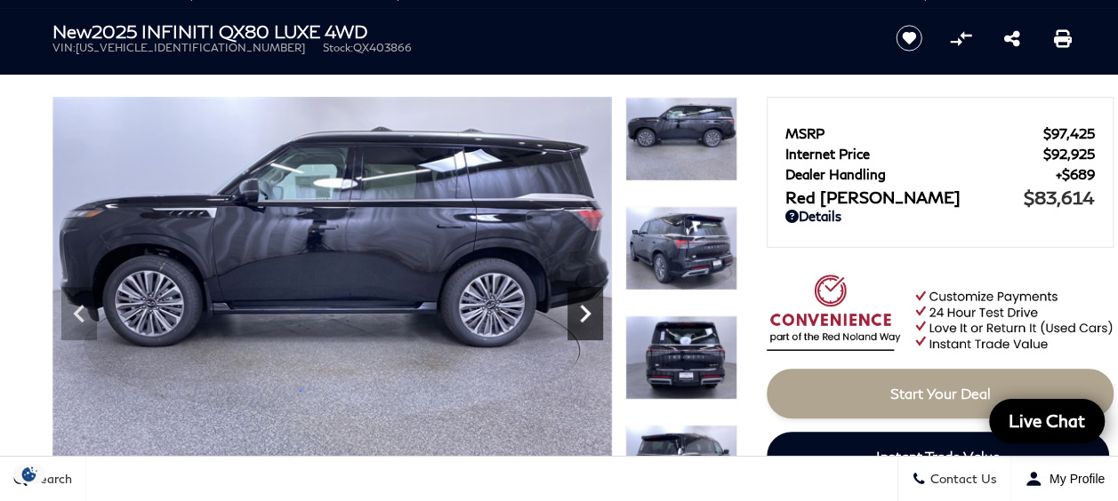
click at [587, 316] on icon "Next" at bounding box center [585, 314] width 11 height 18
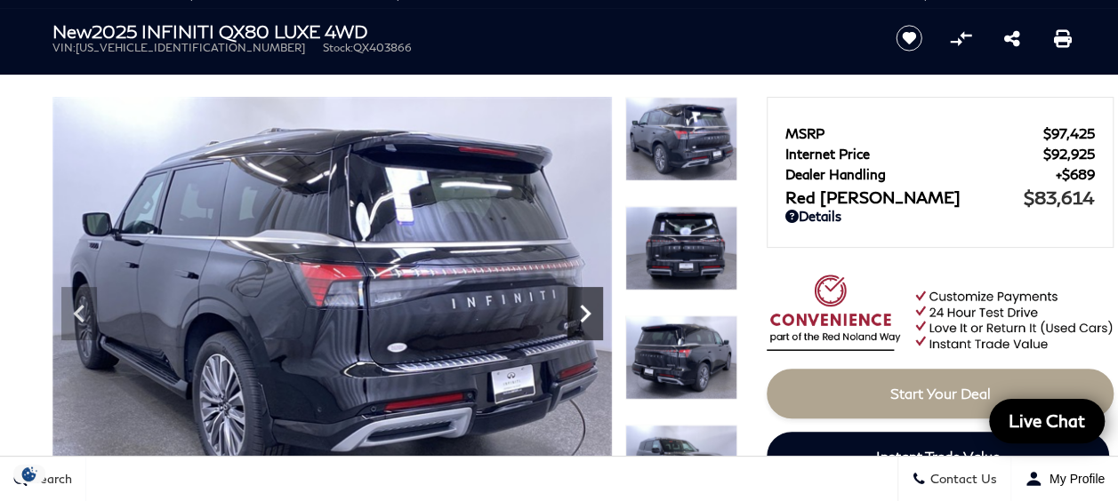
click at [587, 316] on icon "Next" at bounding box center [585, 314] width 11 height 18
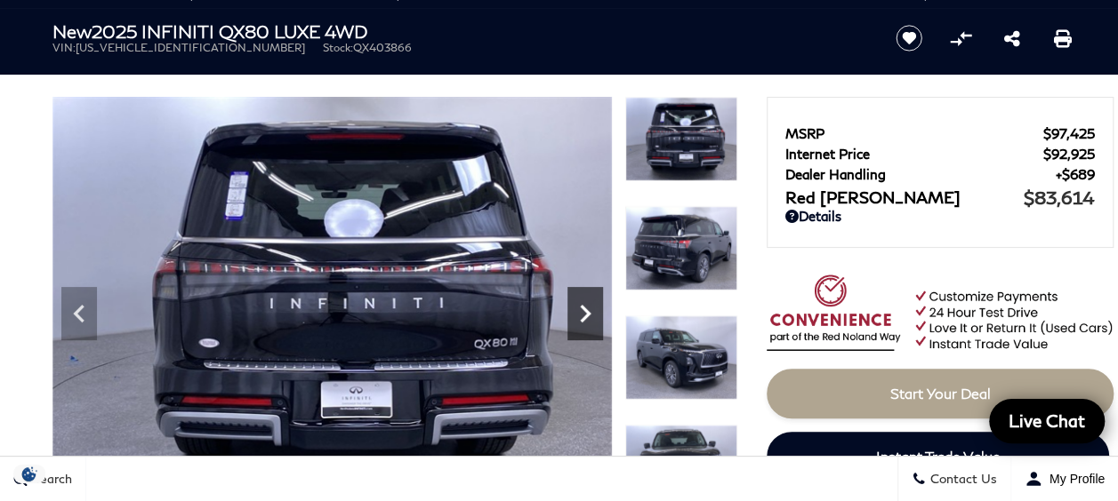
click at [587, 316] on icon "Next" at bounding box center [585, 314] width 11 height 18
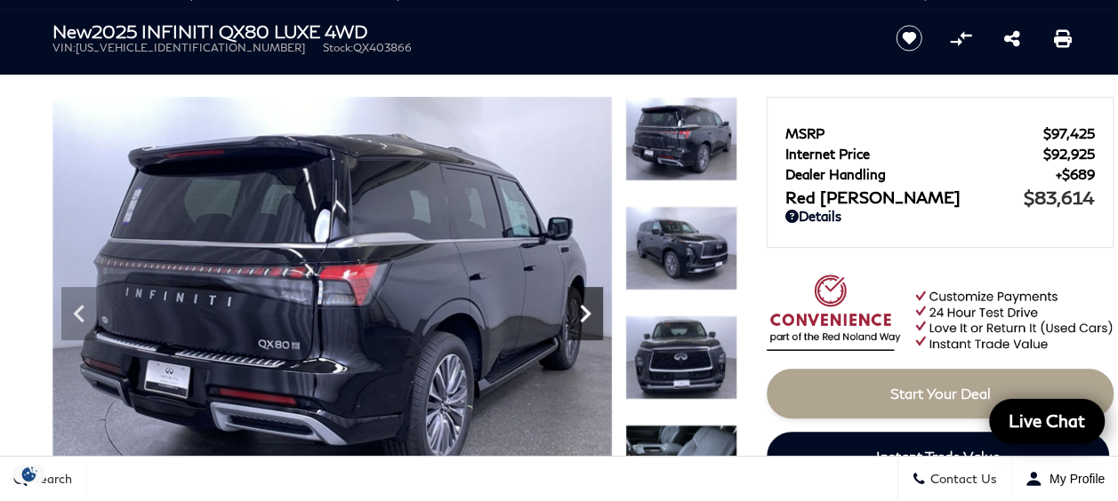
click at [587, 316] on icon "Next" at bounding box center [585, 314] width 11 height 18
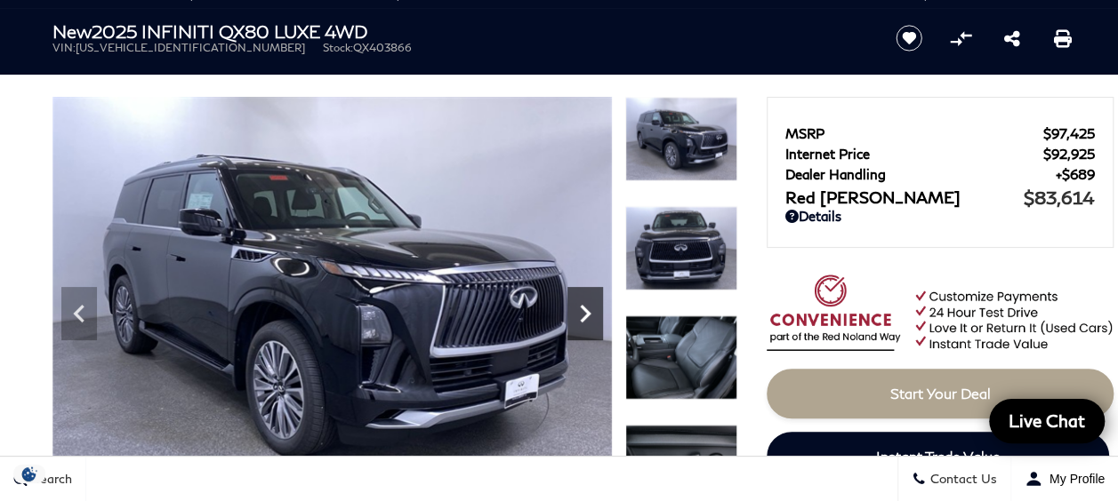
click at [587, 316] on icon "Next" at bounding box center [585, 314] width 11 height 18
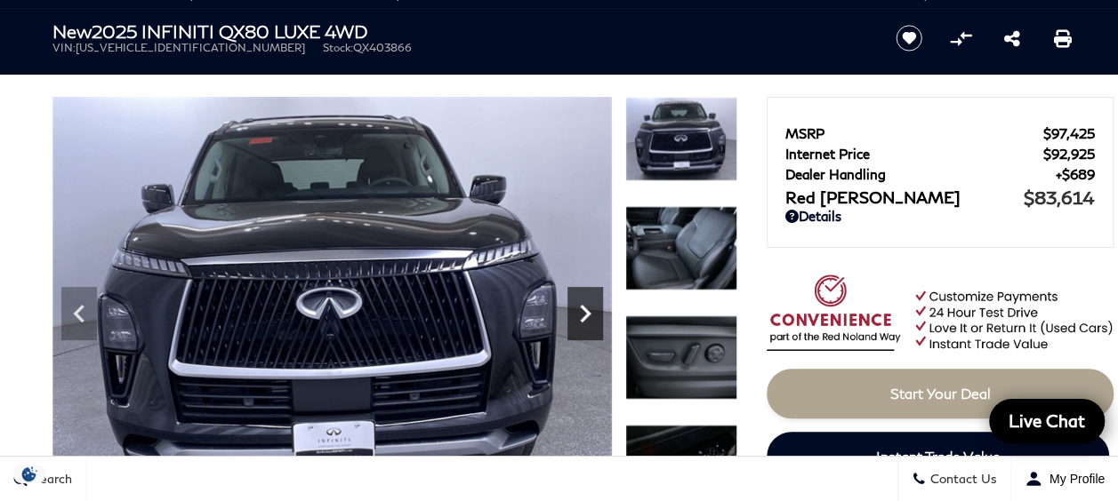
click at [587, 316] on icon "Next" at bounding box center [585, 314] width 11 height 18
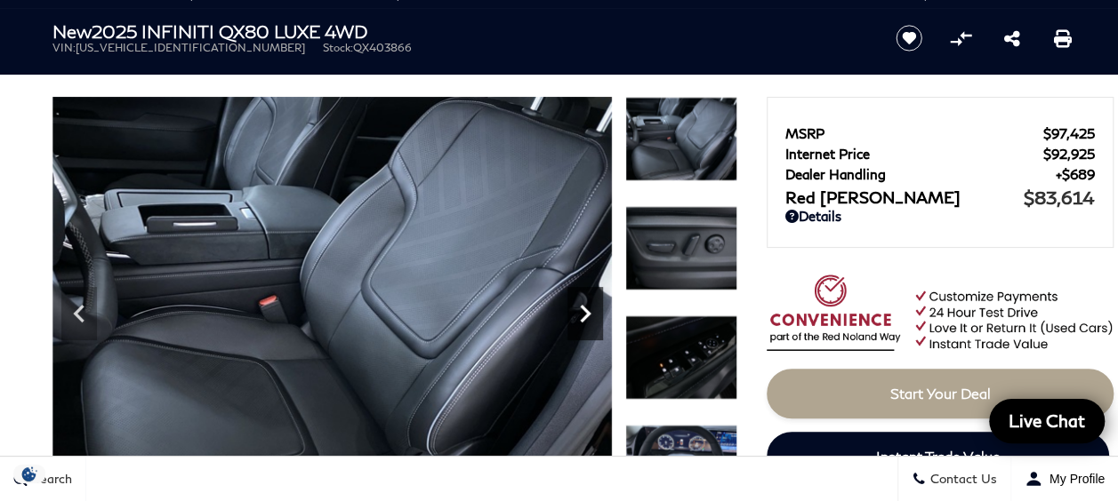
click at [587, 316] on icon "Next" at bounding box center [585, 314] width 11 height 18
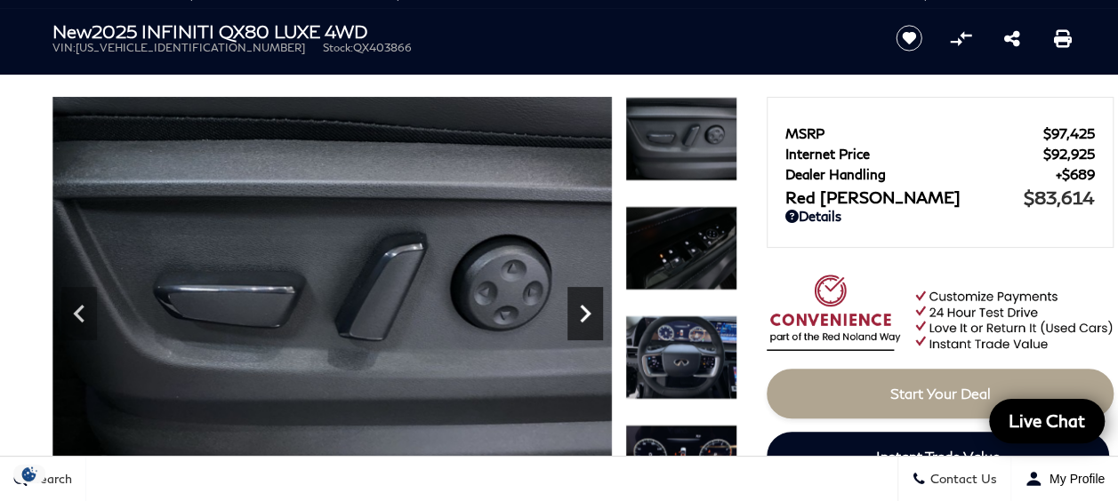
click at [587, 316] on icon "Next" at bounding box center [585, 314] width 11 height 18
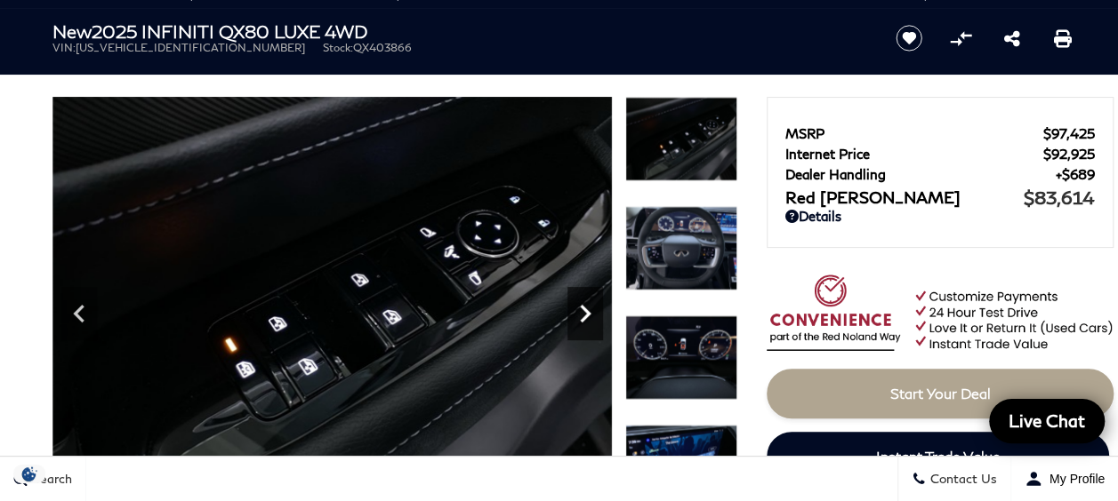
click at [587, 316] on icon "Next" at bounding box center [585, 314] width 11 height 18
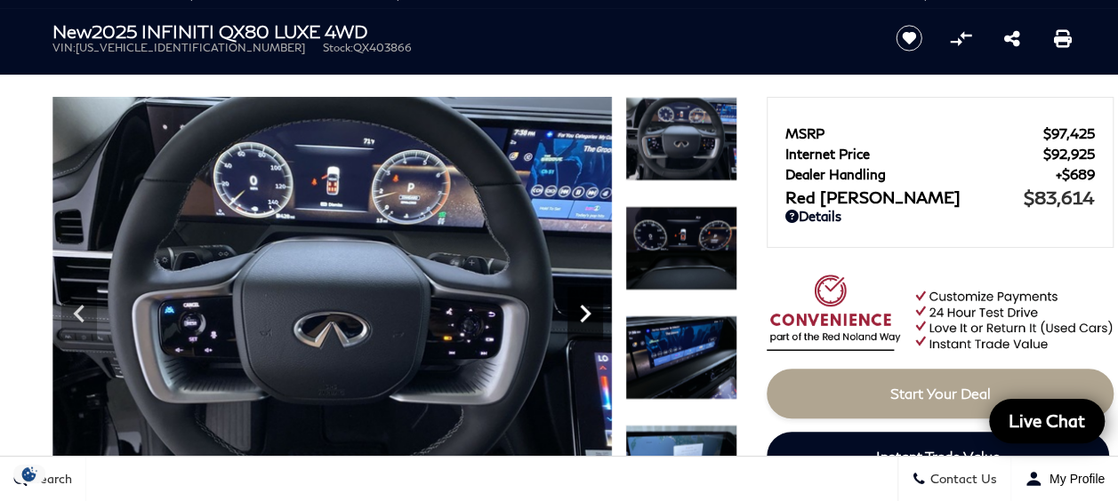
click at [587, 316] on icon "Next" at bounding box center [585, 314] width 11 height 18
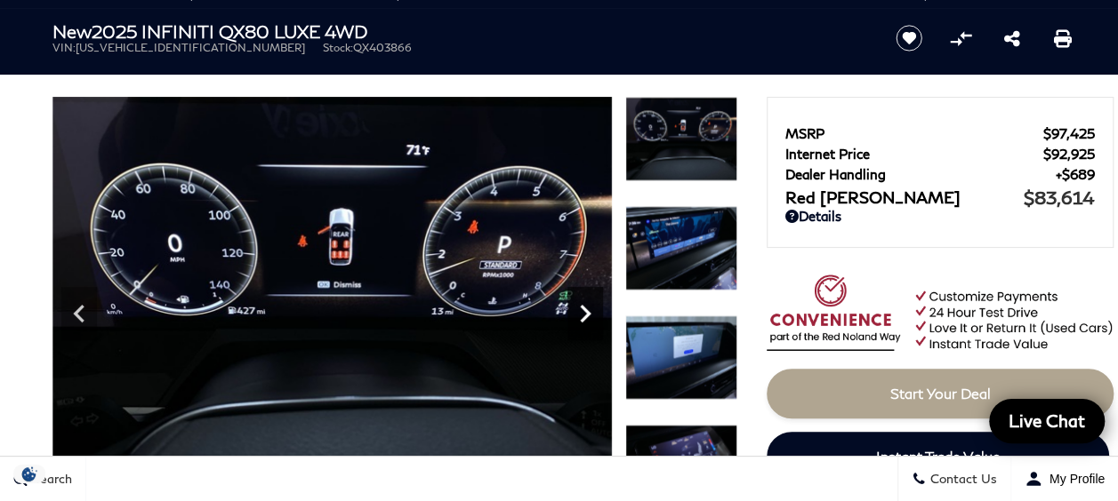
click at [587, 316] on icon "Next" at bounding box center [585, 314] width 11 height 18
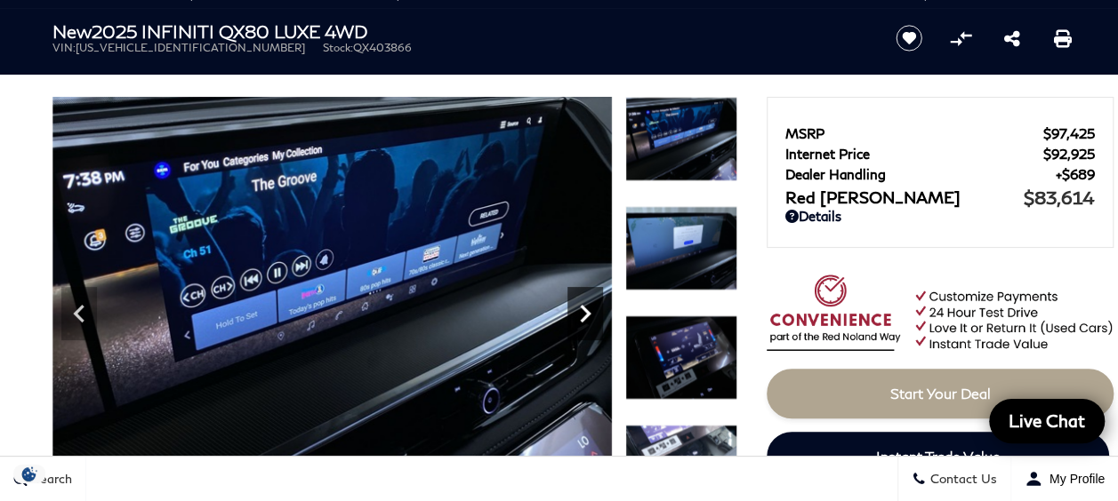
click at [587, 316] on icon "Next" at bounding box center [585, 314] width 11 height 18
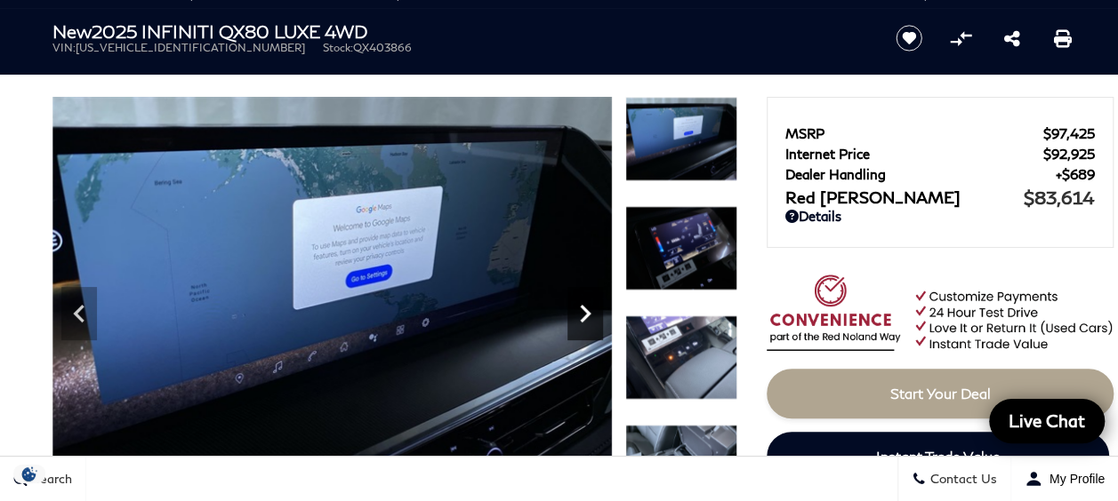
click at [587, 316] on icon "Next" at bounding box center [585, 314] width 11 height 18
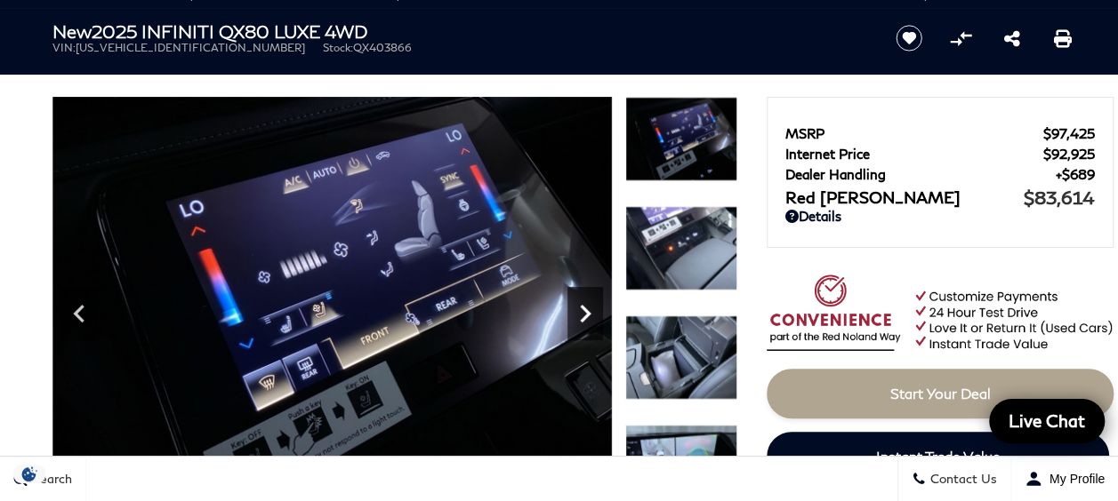
click at [587, 316] on icon "Next" at bounding box center [585, 314] width 11 height 18
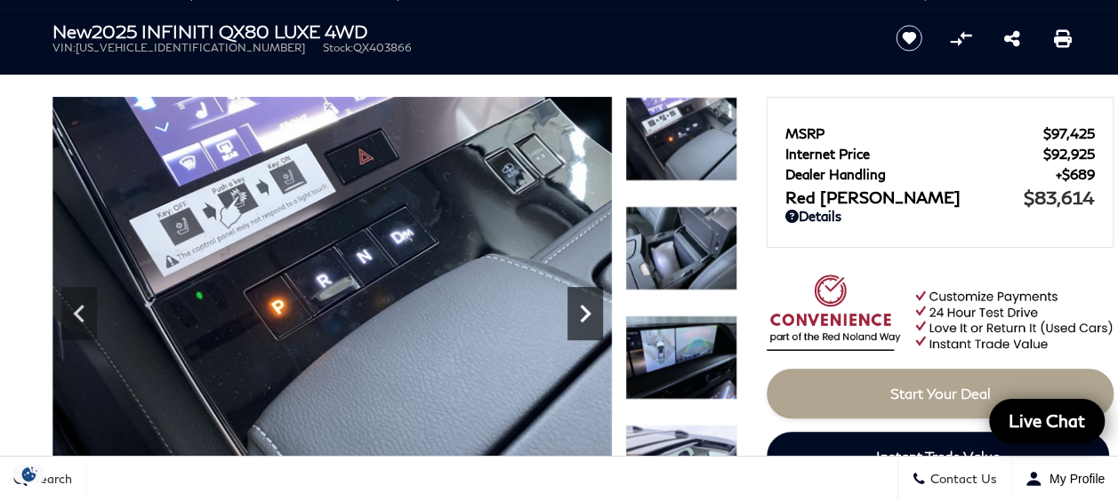
click at [587, 316] on icon "Next" at bounding box center [585, 314] width 11 height 18
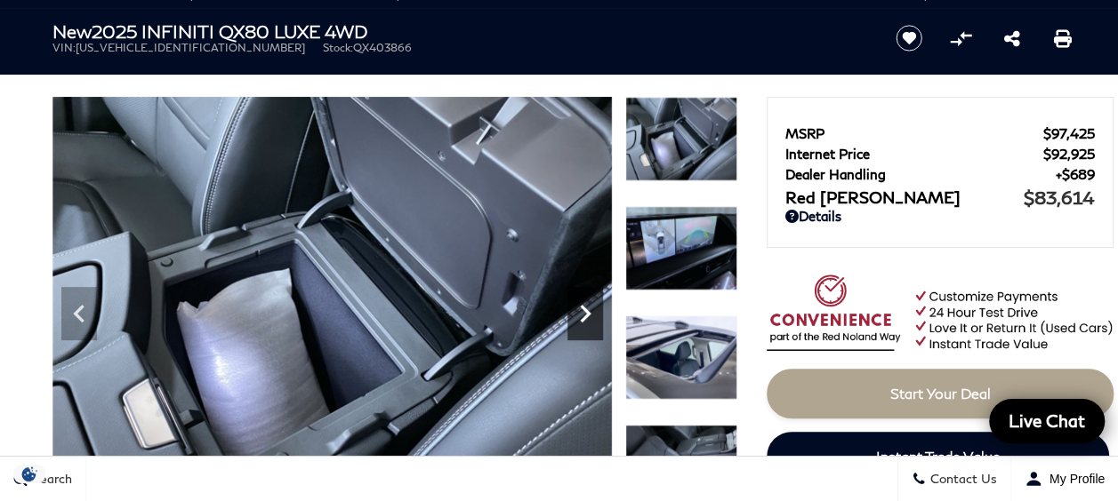
click at [587, 316] on icon "Next" at bounding box center [585, 314] width 11 height 18
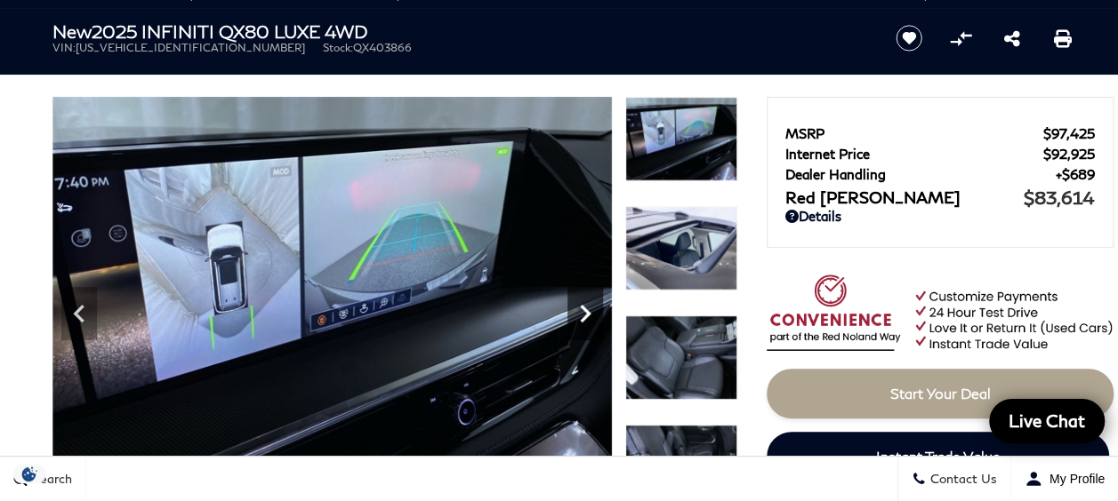
click at [587, 316] on icon "Next" at bounding box center [585, 314] width 11 height 18
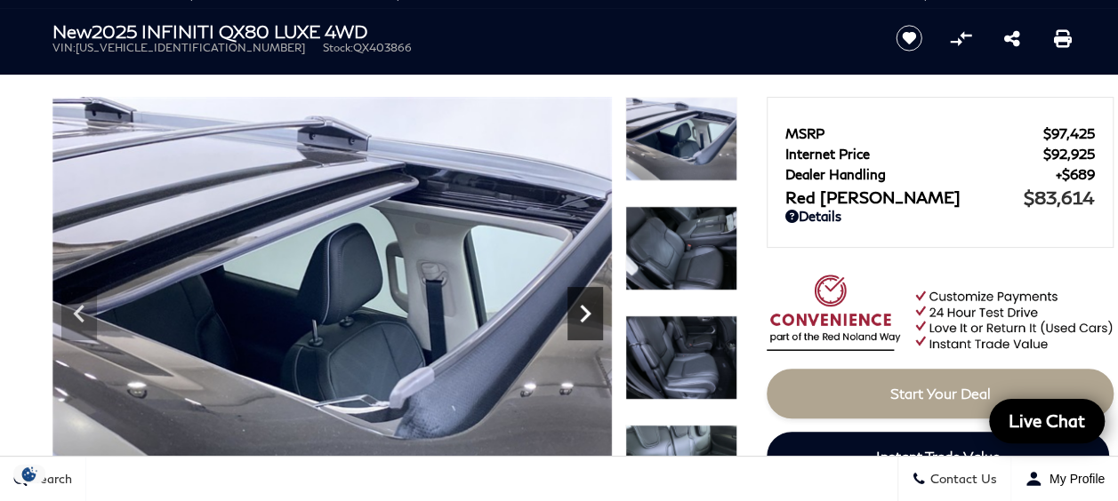
click at [587, 316] on icon "Next" at bounding box center [585, 314] width 11 height 18
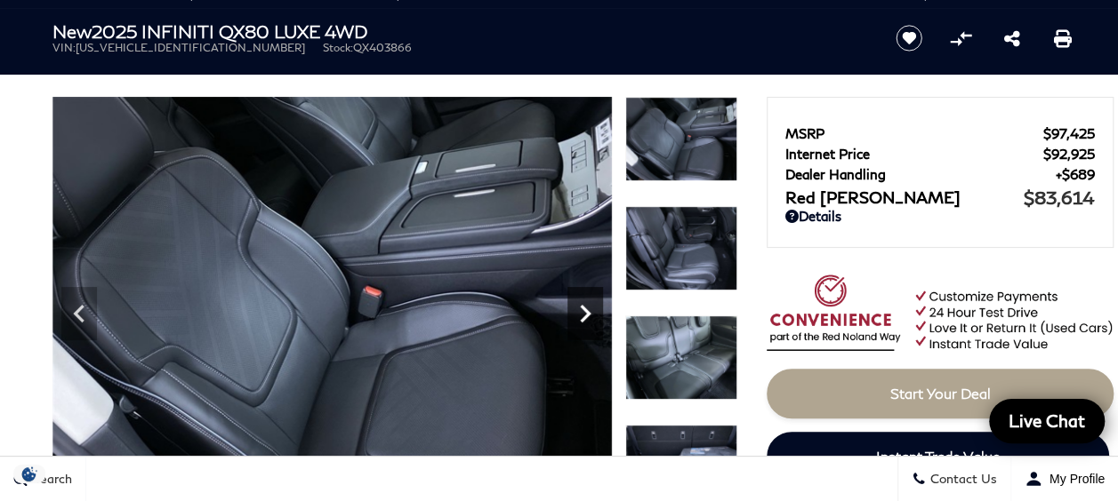
click at [587, 316] on icon "Next" at bounding box center [585, 314] width 11 height 18
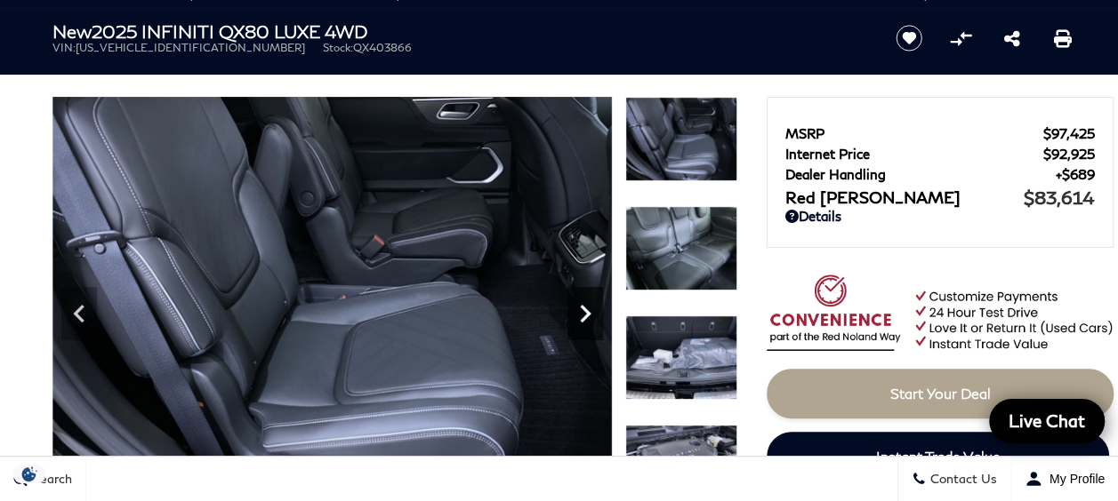
click at [587, 316] on icon "Next" at bounding box center [585, 314] width 11 height 18
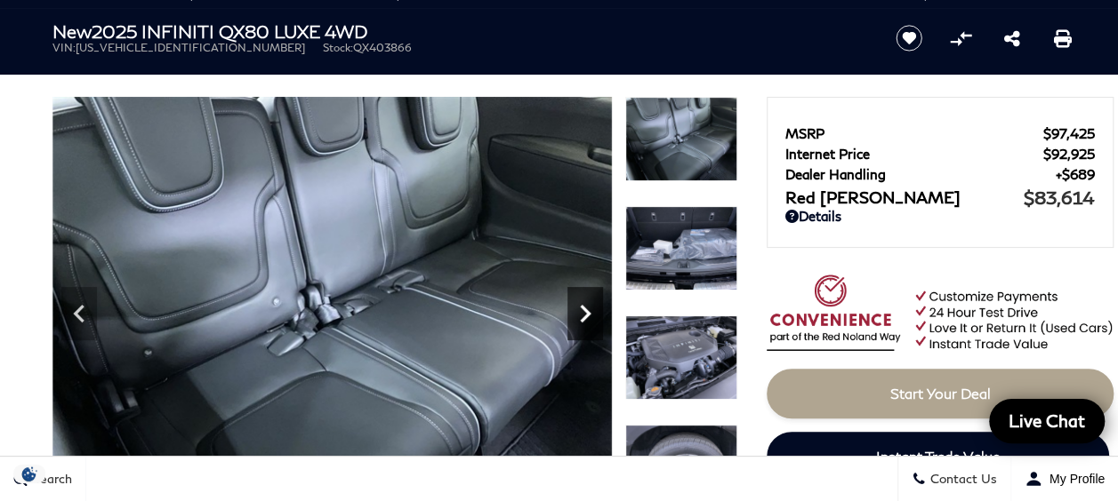
click at [587, 316] on icon "Next" at bounding box center [585, 314] width 11 height 18
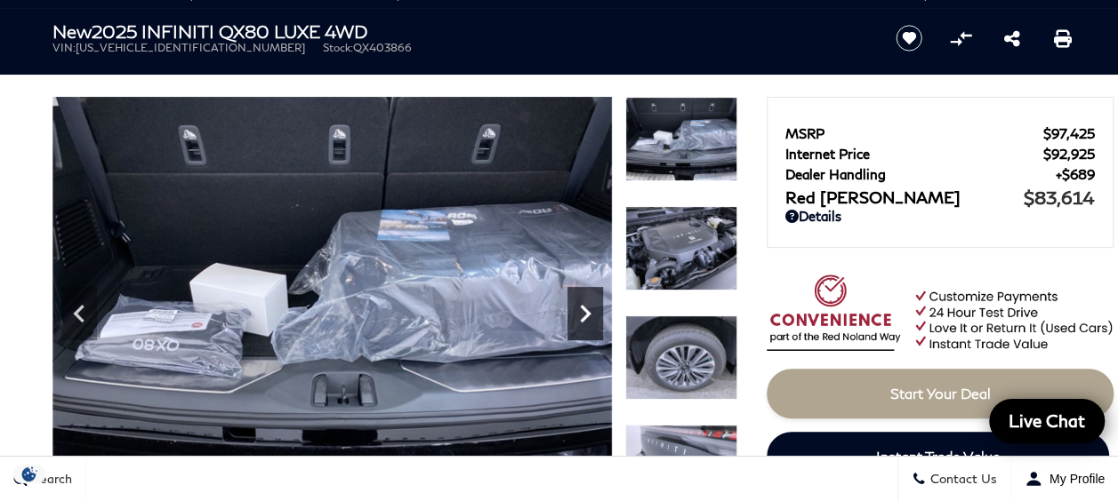
click at [587, 316] on icon "Next" at bounding box center [585, 314] width 11 height 18
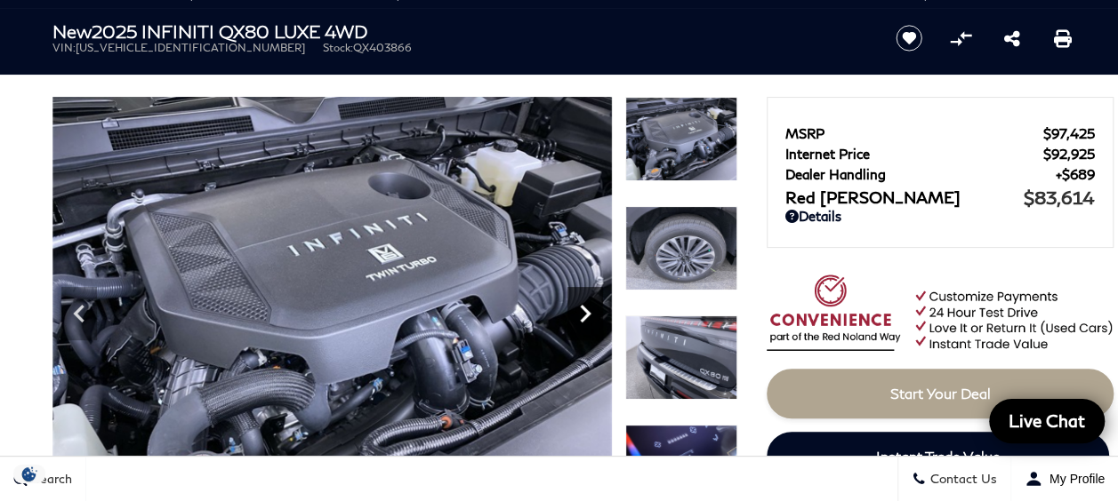
click at [587, 316] on icon "Next" at bounding box center [585, 314] width 11 height 18
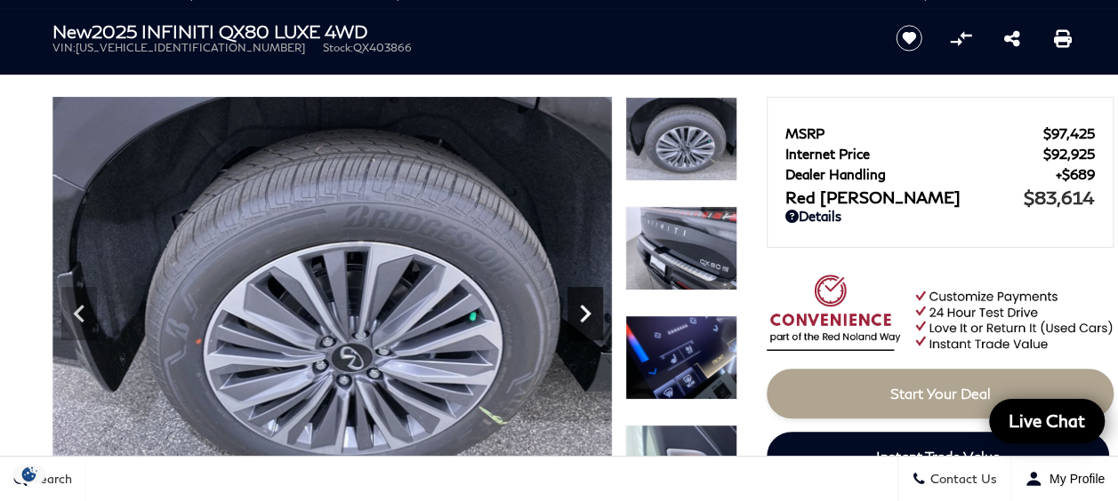
click at [587, 316] on icon "Next" at bounding box center [585, 314] width 11 height 18
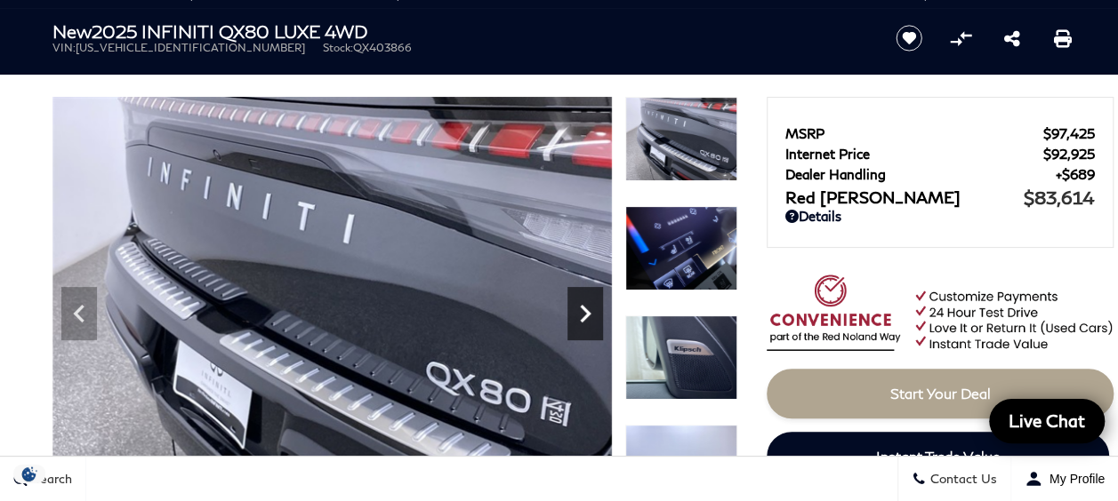
click at [587, 316] on icon "Next" at bounding box center [585, 314] width 11 height 18
